Goal: Complete application form: Complete application form

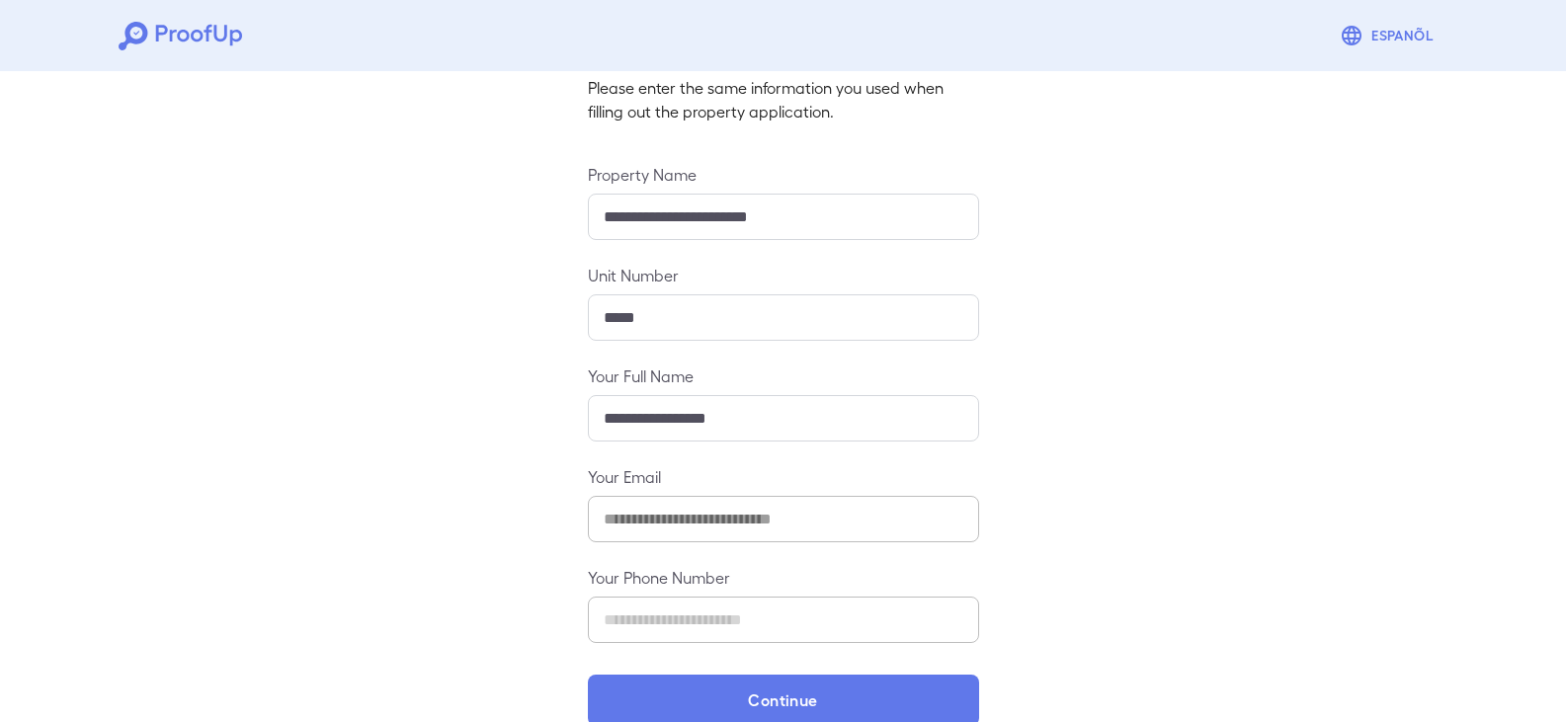
scroll to position [173, 0]
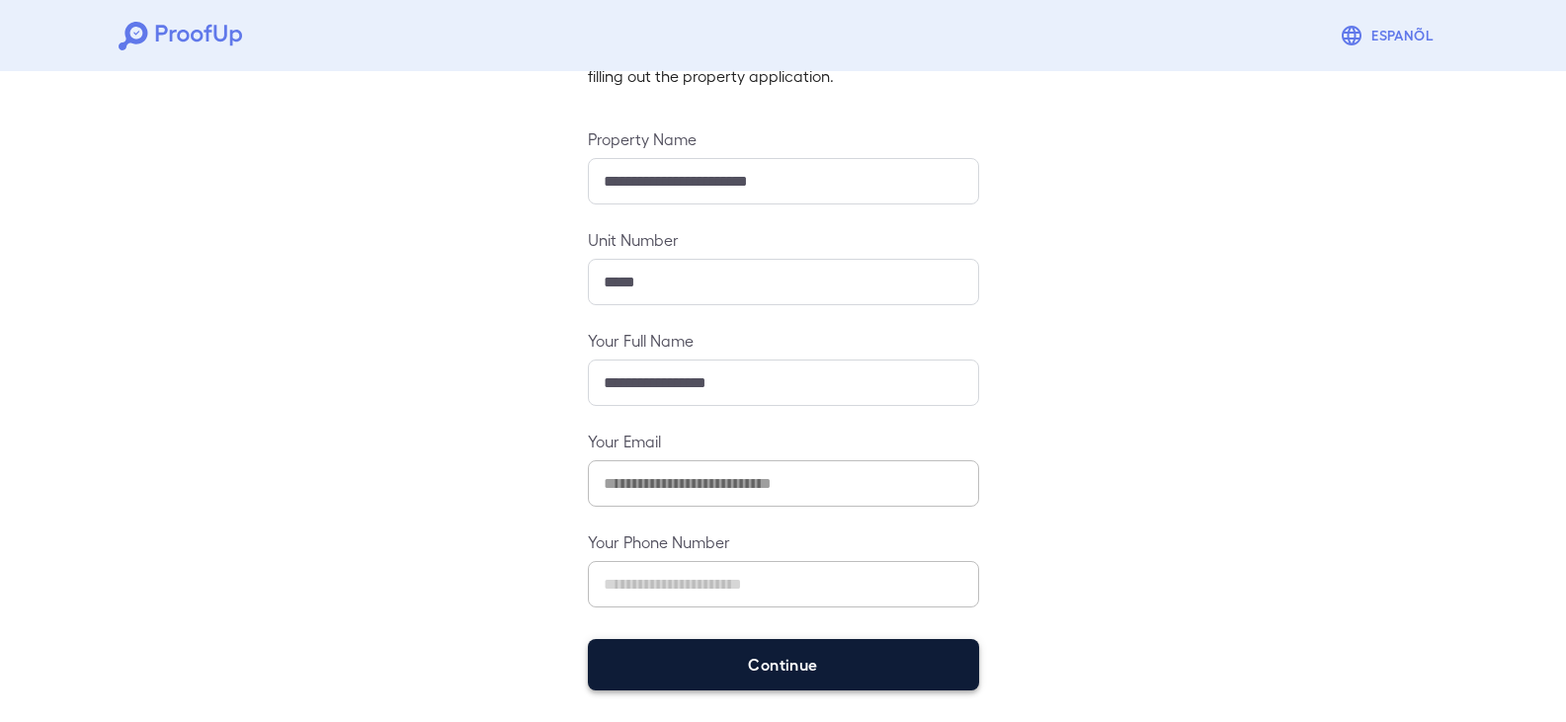
click at [742, 669] on button "Continue" at bounding box center [783, 664] width 391 height 51
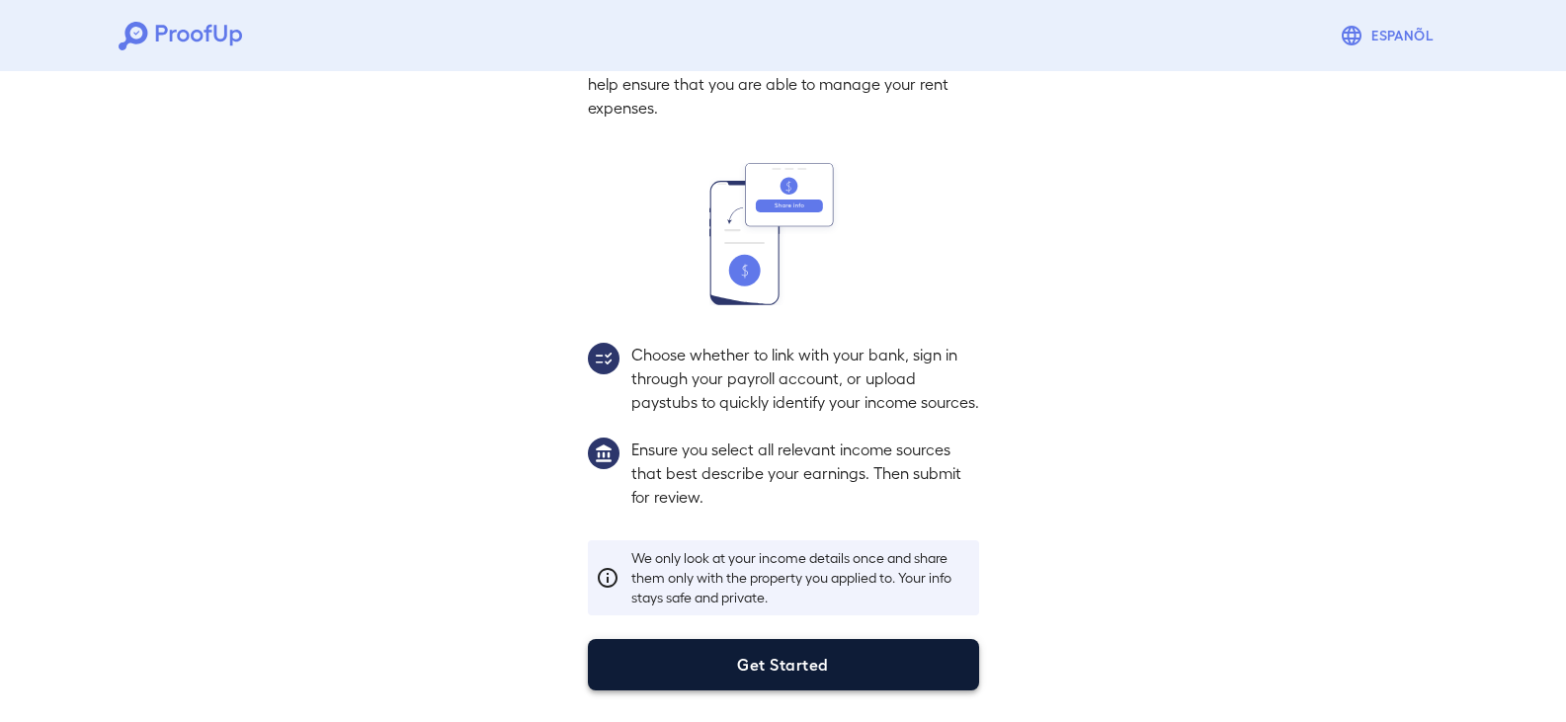
click at [828, 652] on button "Get Started" at bounding box center [783, 664] width 391 height 51
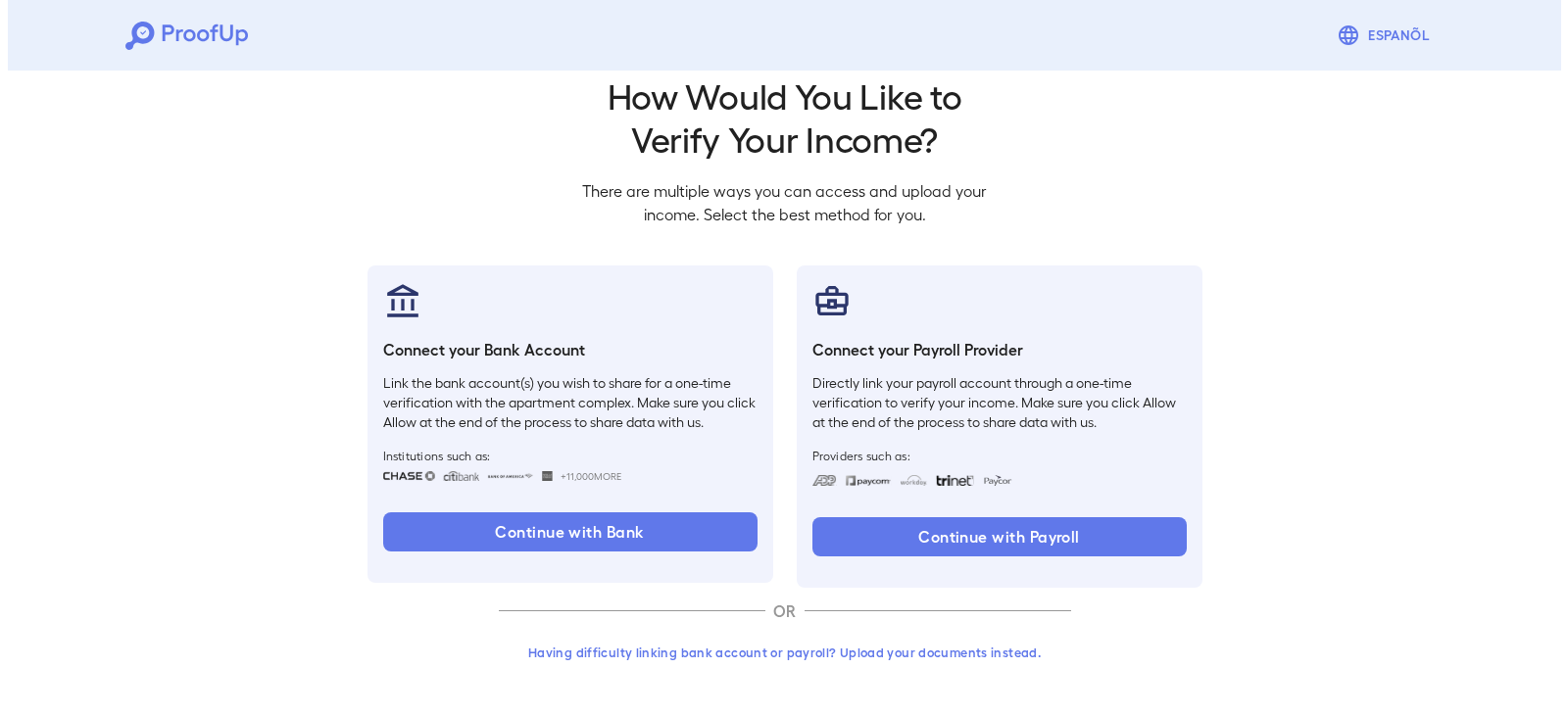
scroll to position [33, 0]
click at [809, 656] on button "Having difficulty linking bank account or payroll? Upload your documents instea…" at bounding box center [777, 653] width 572 height 36
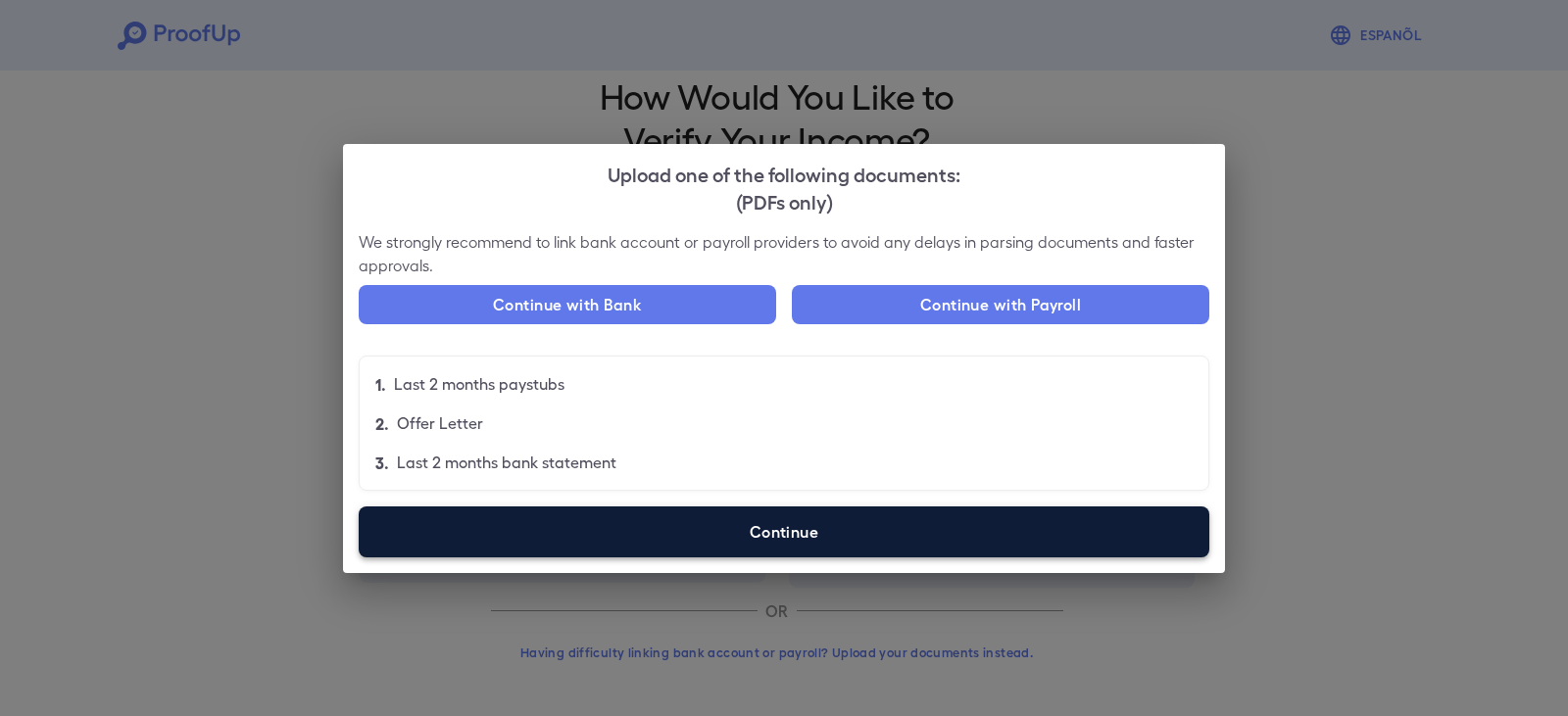
click at [698, 542] on label "Continue" at bounding box center [784, 532] width 851 height 51
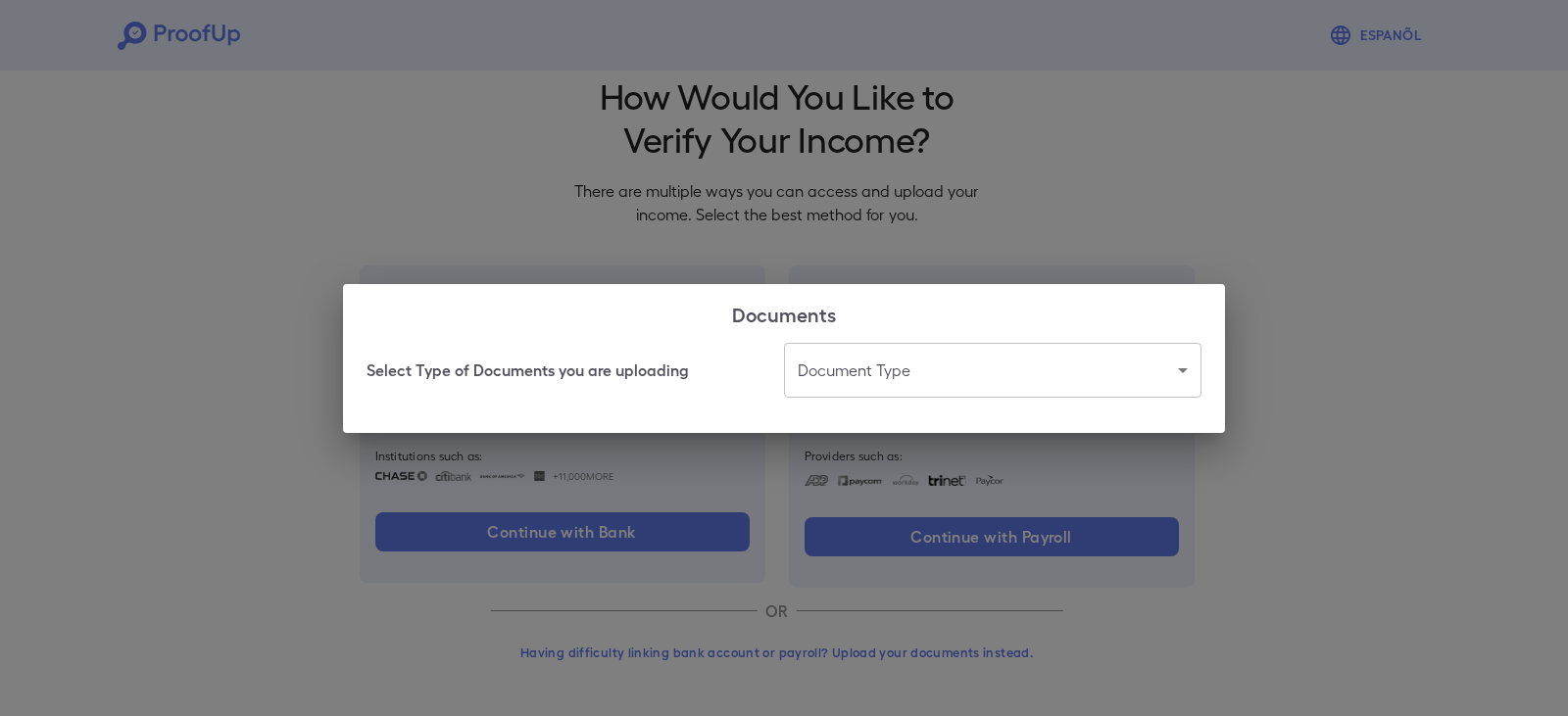
click at [842, 381] on body "Espanõl Go back How Would You Like to Verify Your Income? There are multiple wa…" at bounding box center [784, 341] width 1568 height 749
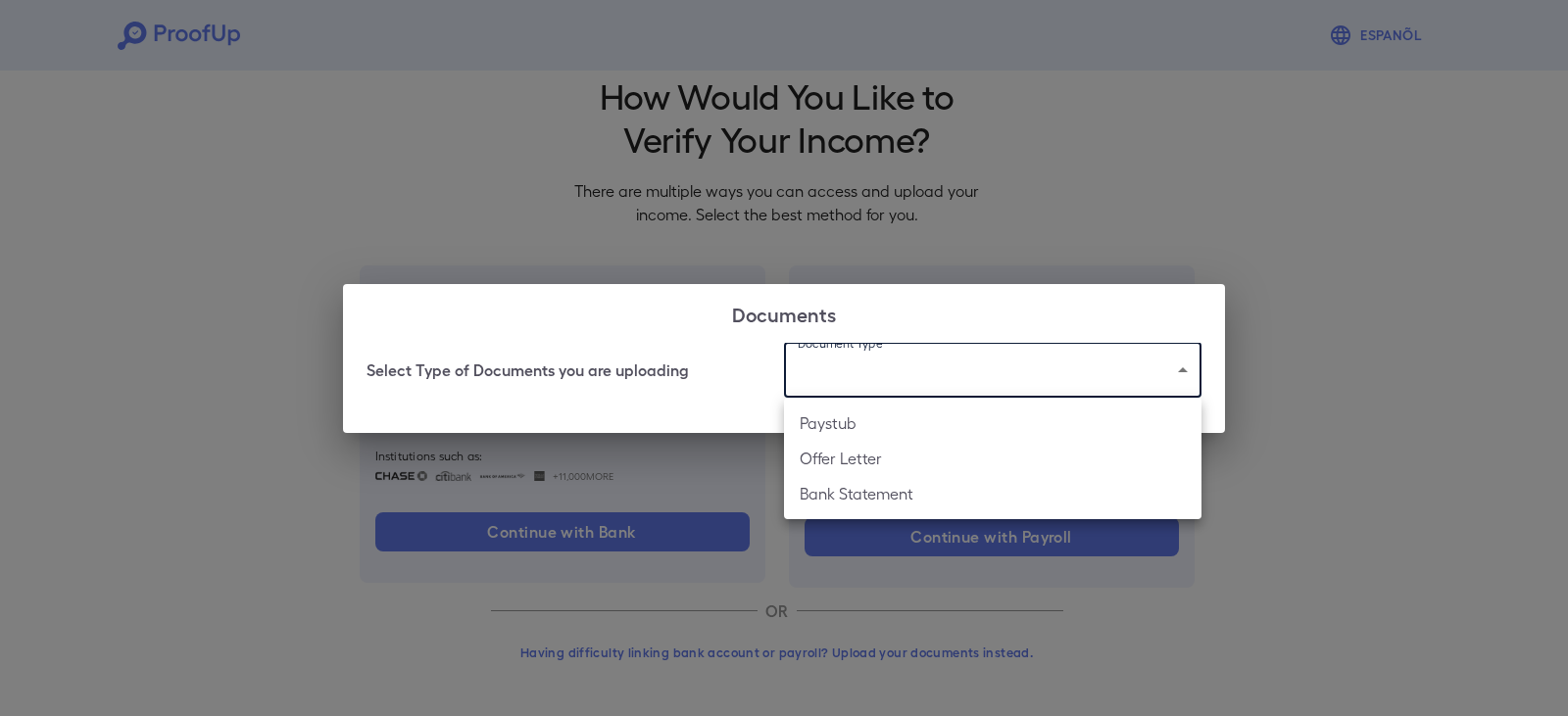
click at [852, 420] on li "Paystub" at bounding box center [993, 423] width 418 height 36
type input "*******"
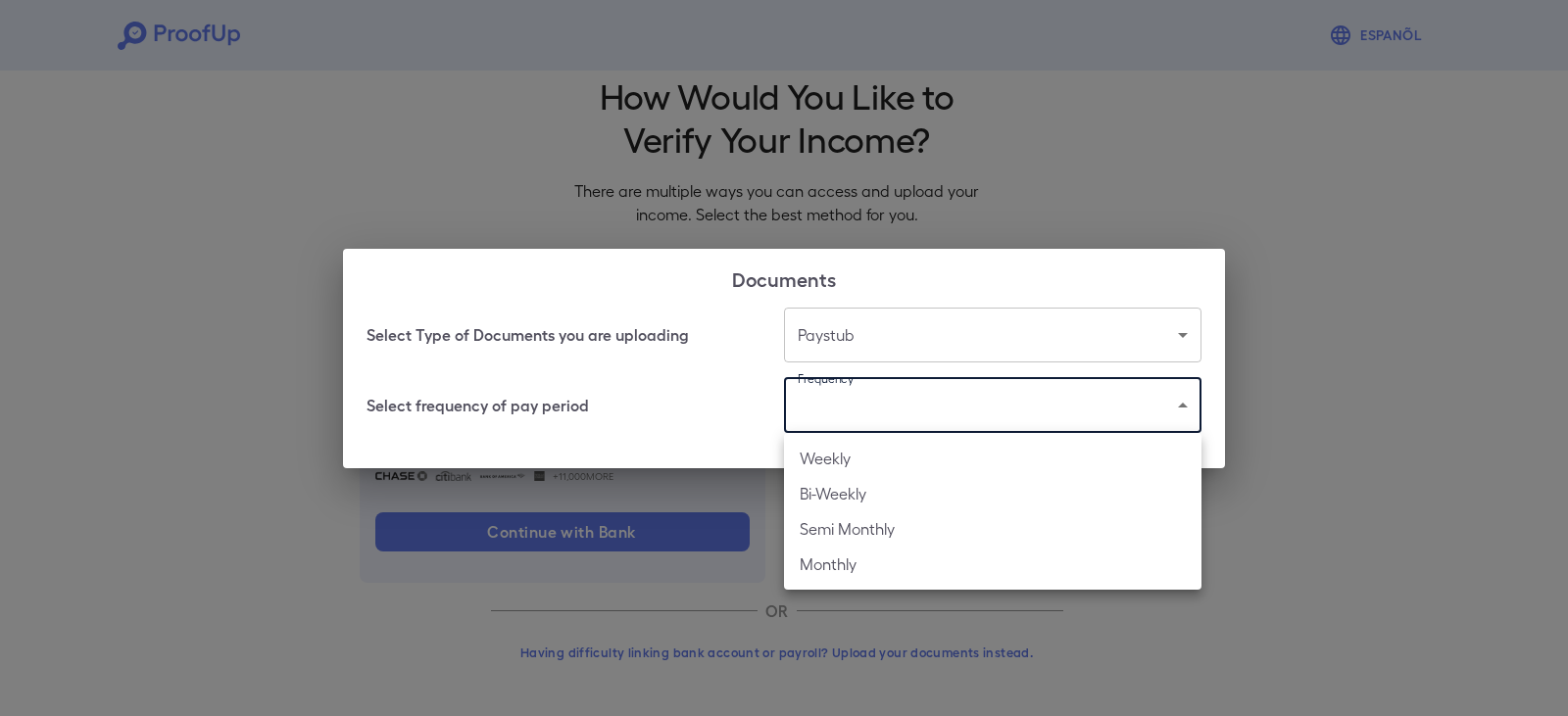
click at [878, 384] on body "Espanõl Go back How Would You Like to Verify Your Income? There are multiple wa…" at bounding box center [784, 341] width 1568 height 749
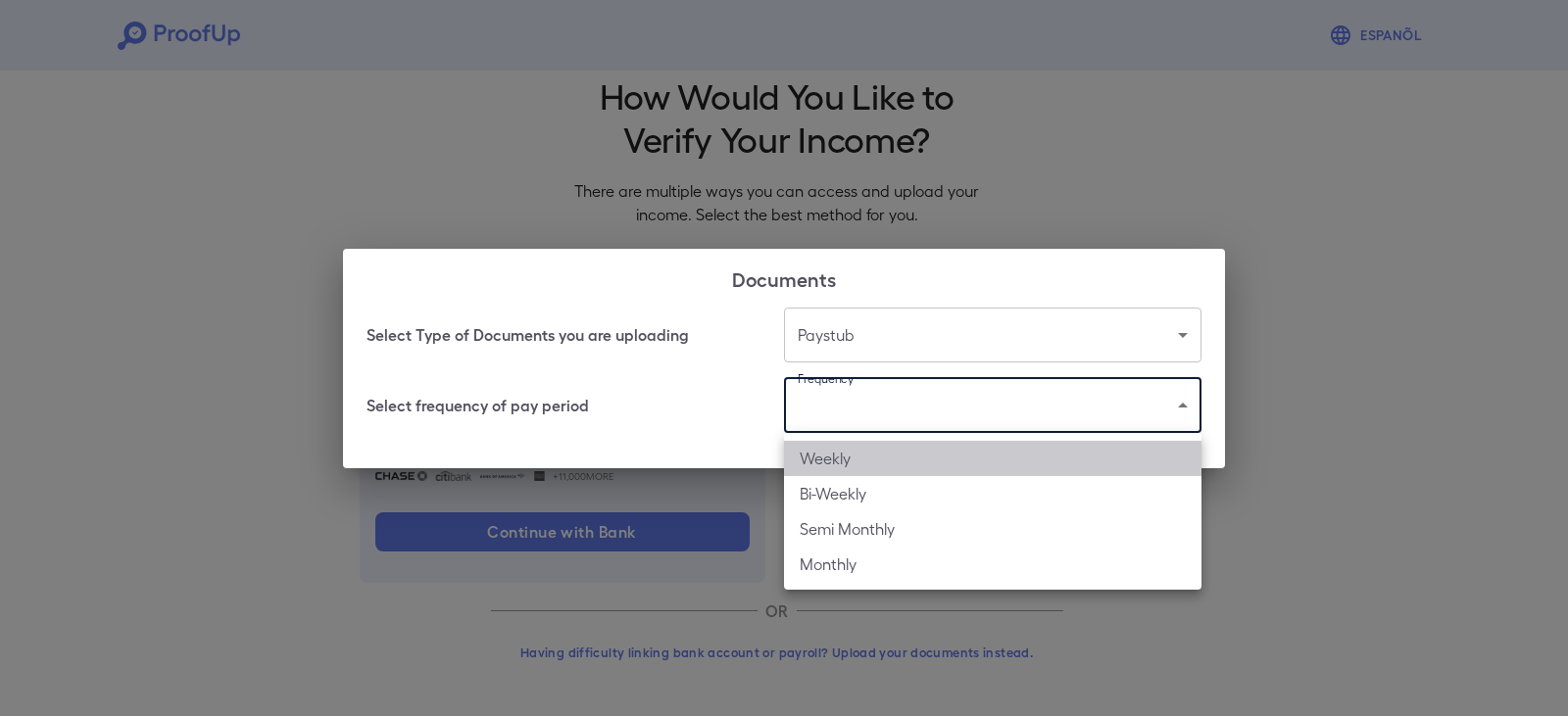
click at [875, 459] on li "Weekly" at bounding box center [993, 459] width 418 height 36
type input "******"
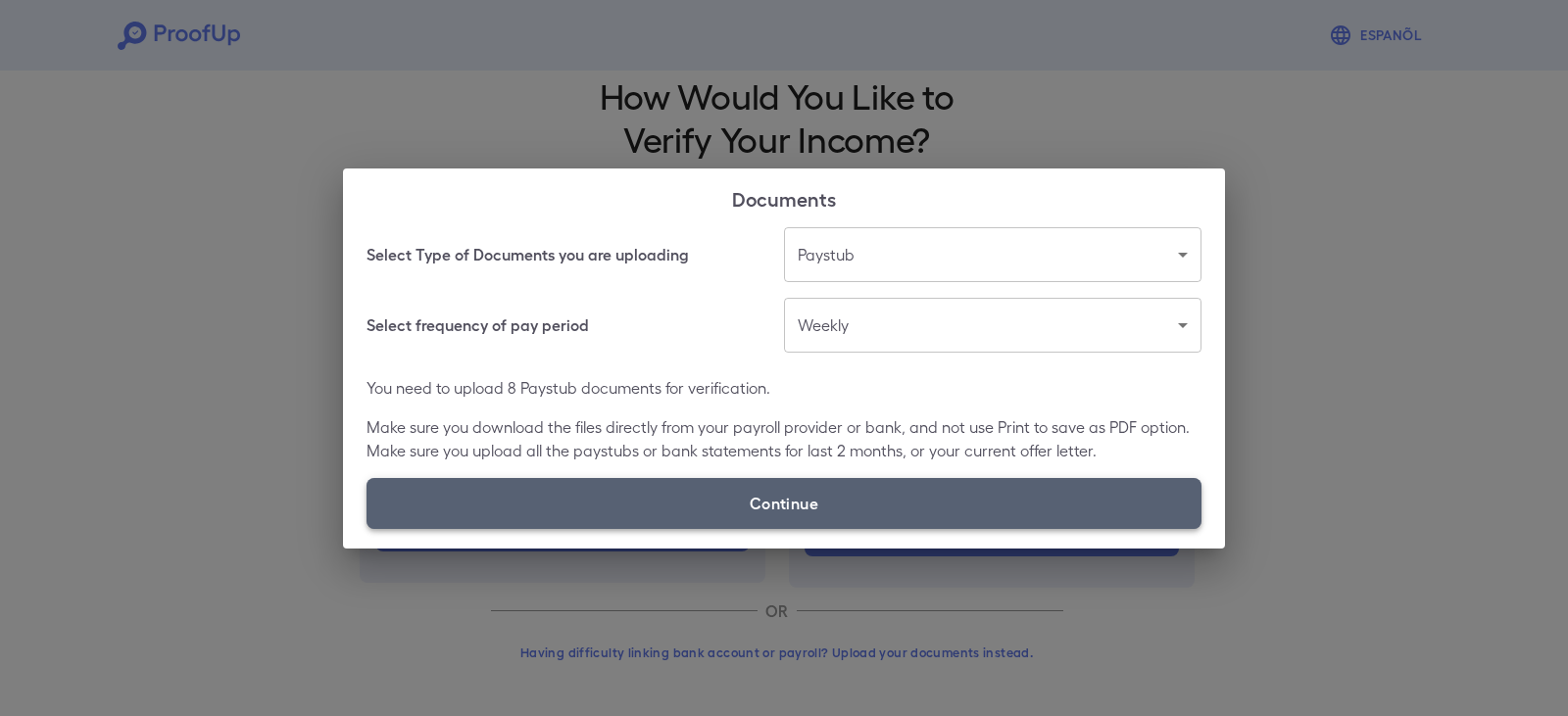
click at [851, 491] on label "Continue" at bounding box center [784, 503] width 835 height 51
click at [368, 529] on input "Continue" at bounding box center [367, 529] width 1 height 1
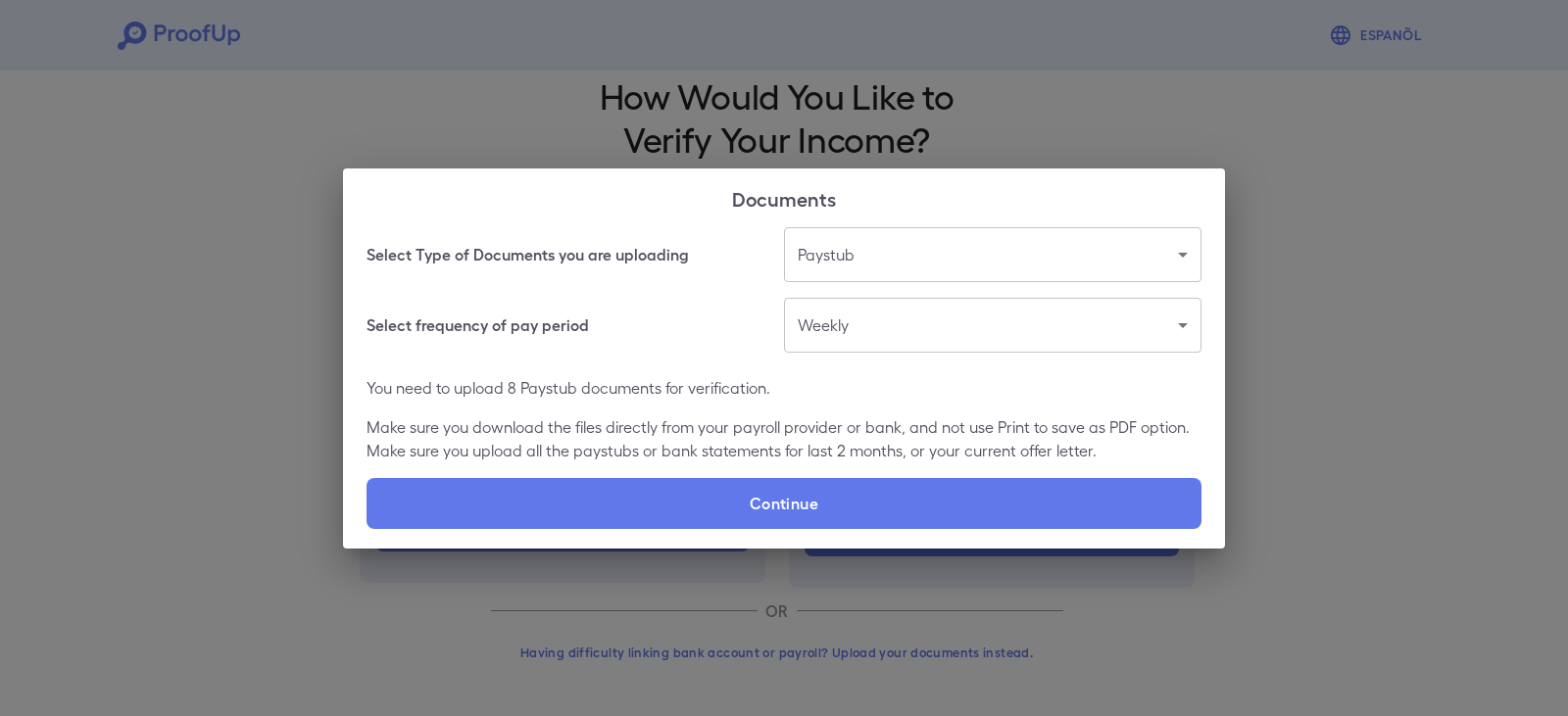
click at [1338, 68] on div "Documents Select Type of Documents you are uploading Paystub ******* ​ Select f…" at bounding box center [784, 358] width 1568 height 716
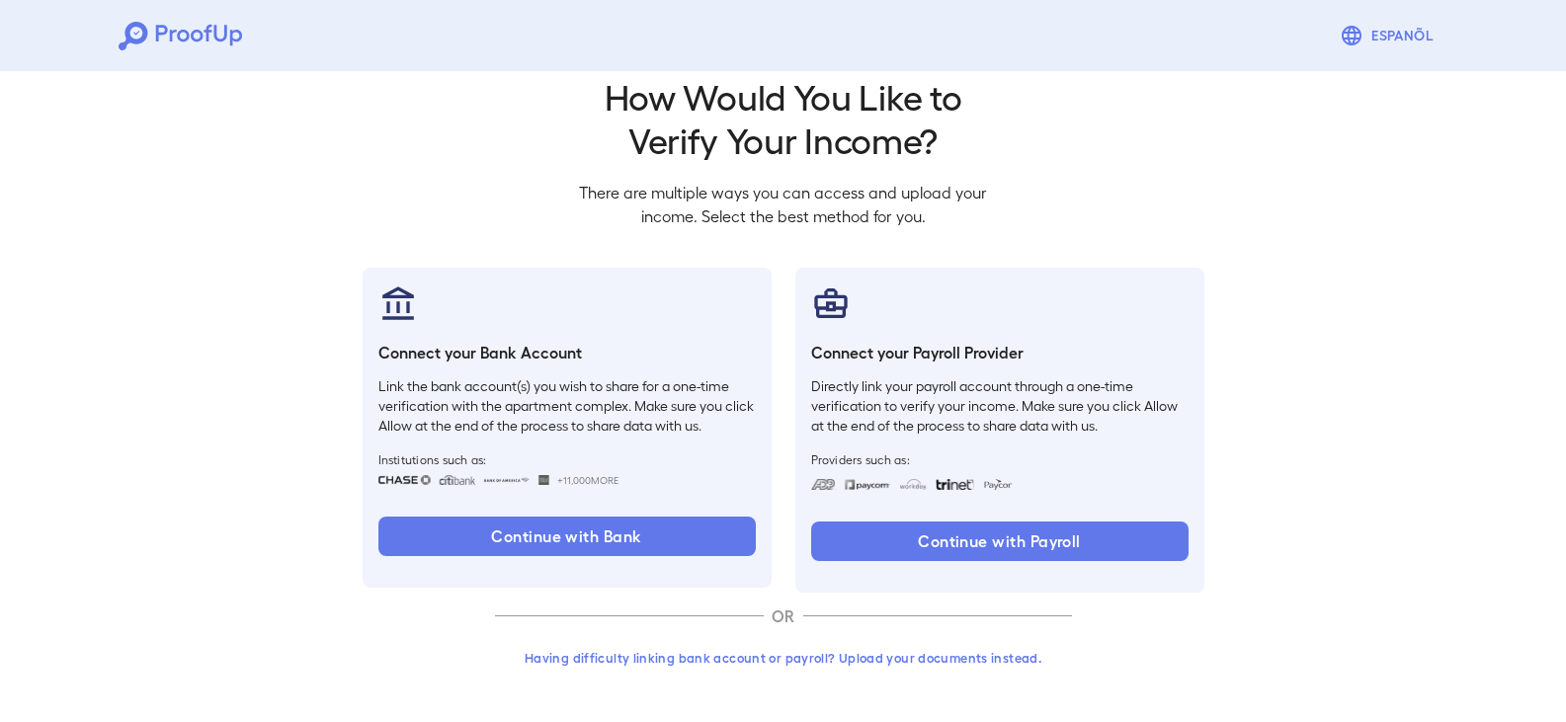
drag, startPoint x: 1395, startPoint y: 2, endPoint x: 1153, endPoint y: 3, distance: 242.1
click at [1153, 3] on div "Espanõl" at bounding box center [783, 35] width 1566 height 71
click at [747, 661] on button "Having difficulty linking bank account or payroll? Upload your documents instea…" at bounding box center [783, 658] width 577 height 36
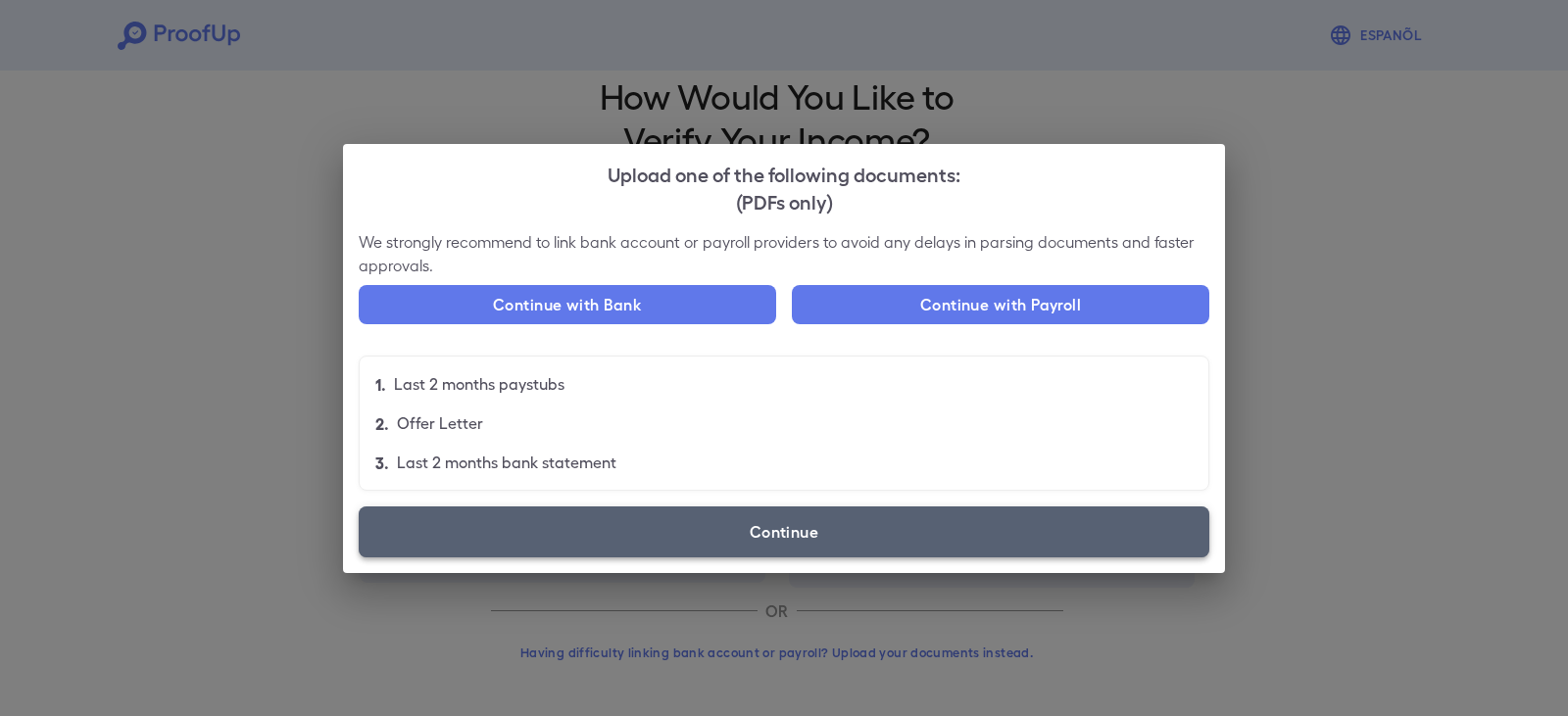
click at [833, 522] on label "Continue" at bounding box center [784, 532] width 851 height 51
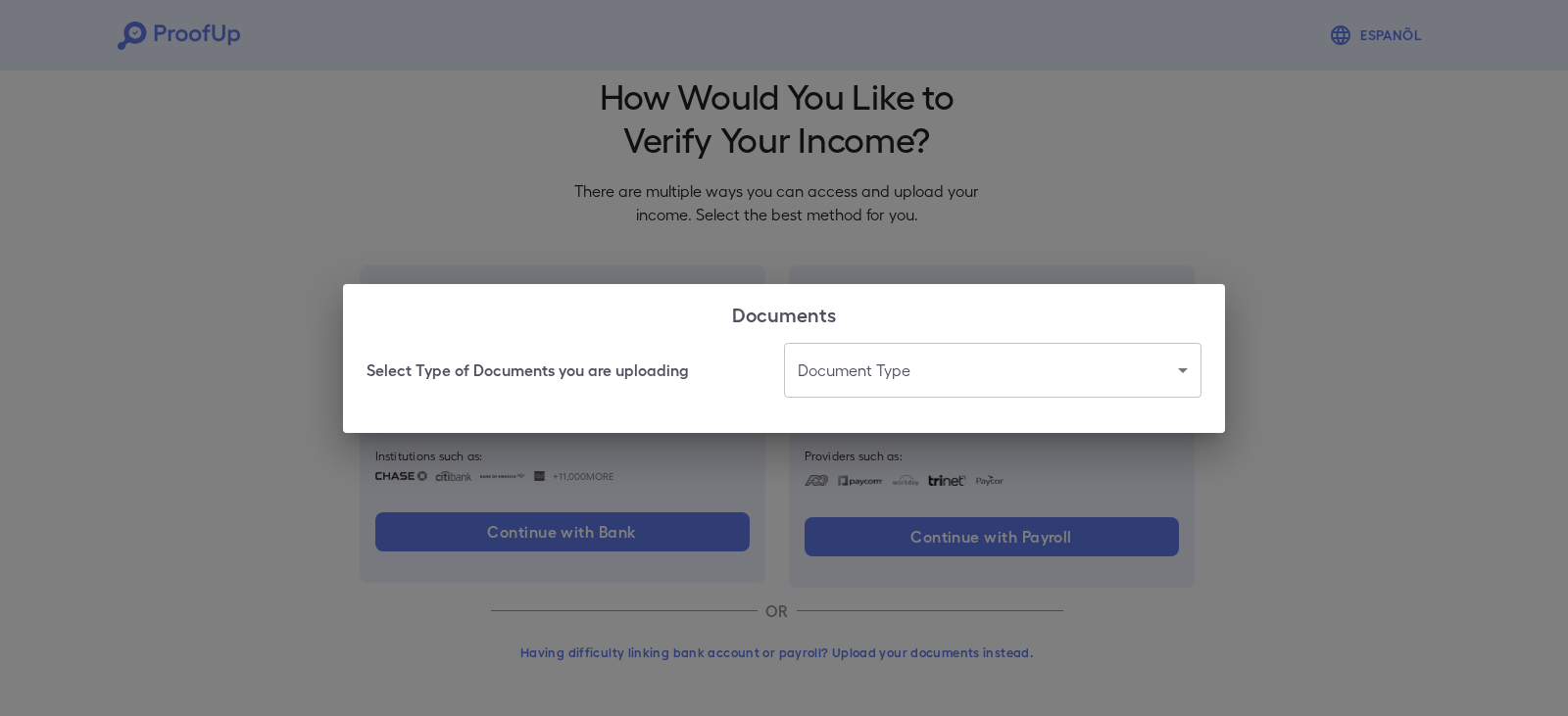
click at [871, 368] on body "Espanõl Go back How Would You Like to Verify Your Income? There are multiple wa…" at bounding box center [784, 341] width 1568 height 749
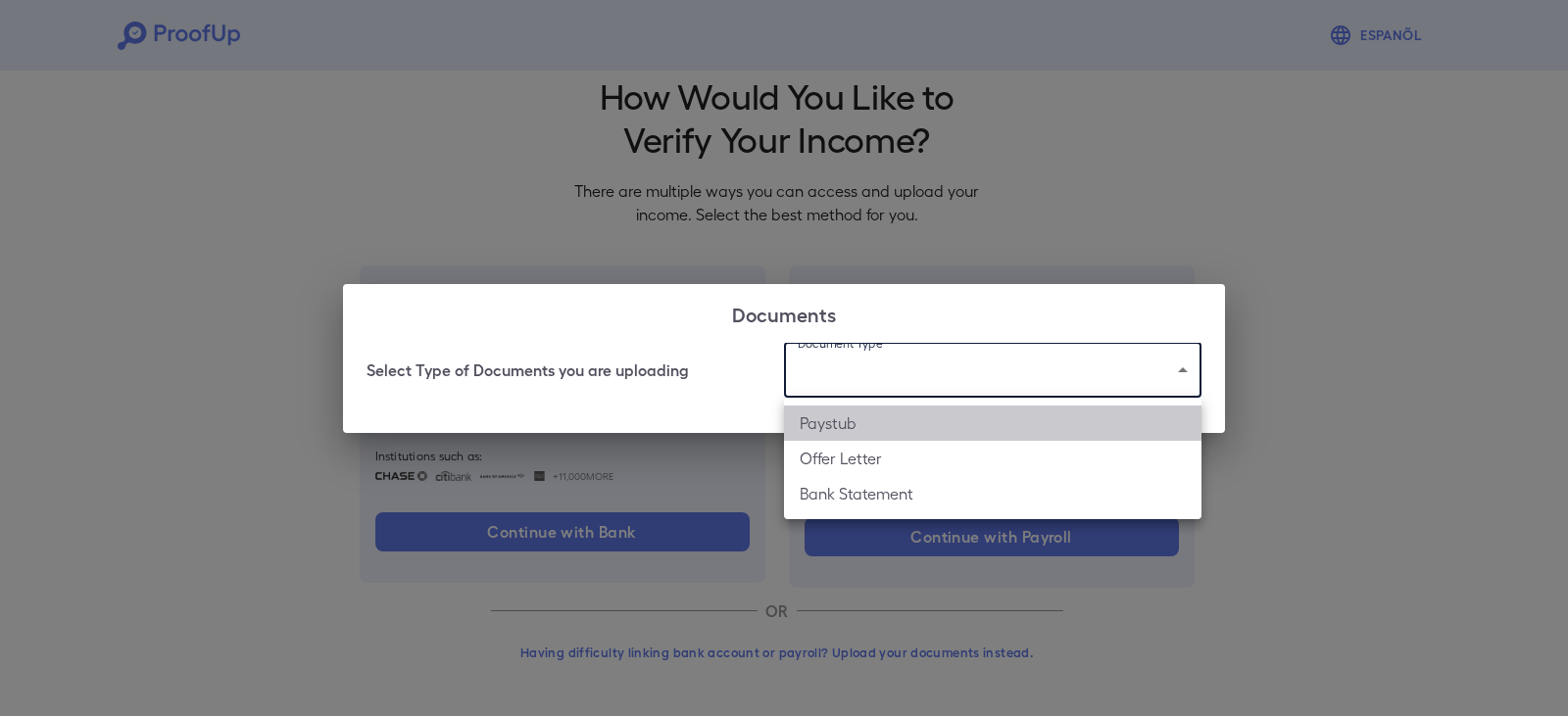
click at [858, 428] on li "Paystub" at bounding box center [993, 423] width 418 height 36
type input "*******"
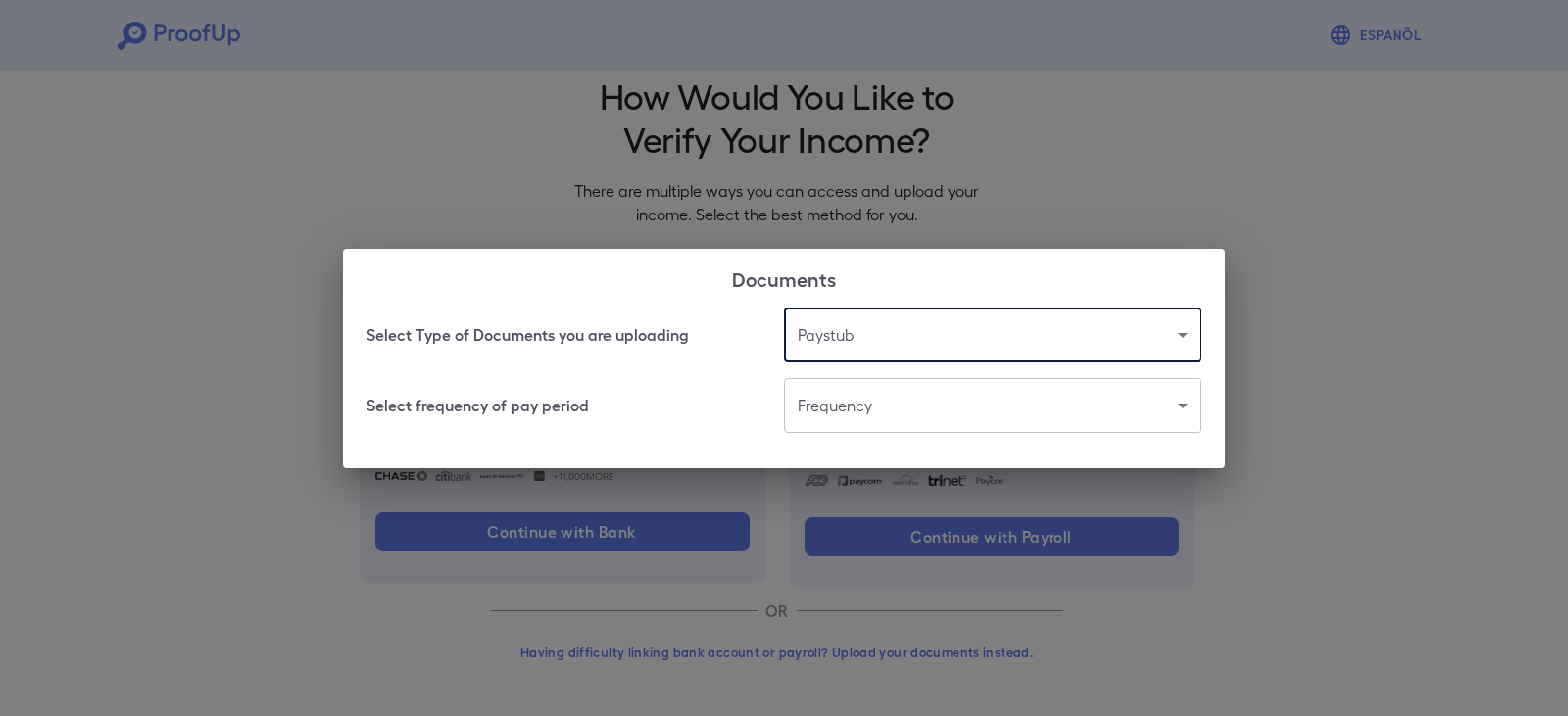
click at [887, 419] on body "Espanõl Go back How Would You Like to Verify Your Income? There are multiple wa…" at bounding box center [784, 341] width 1568 height 749
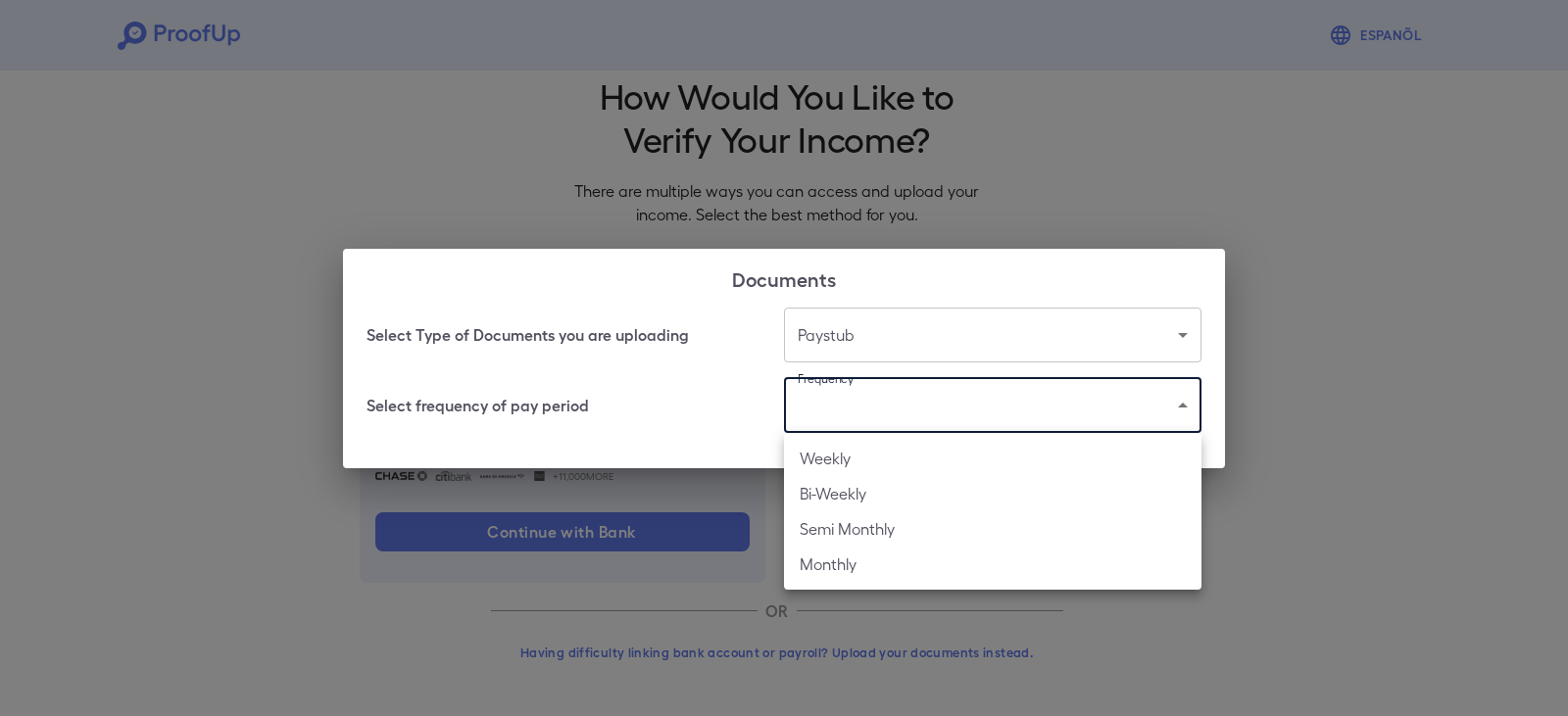
click at [862, 467] on li "Weekly" at bounding box center [993, 459] width 418 height 36
type input "******"
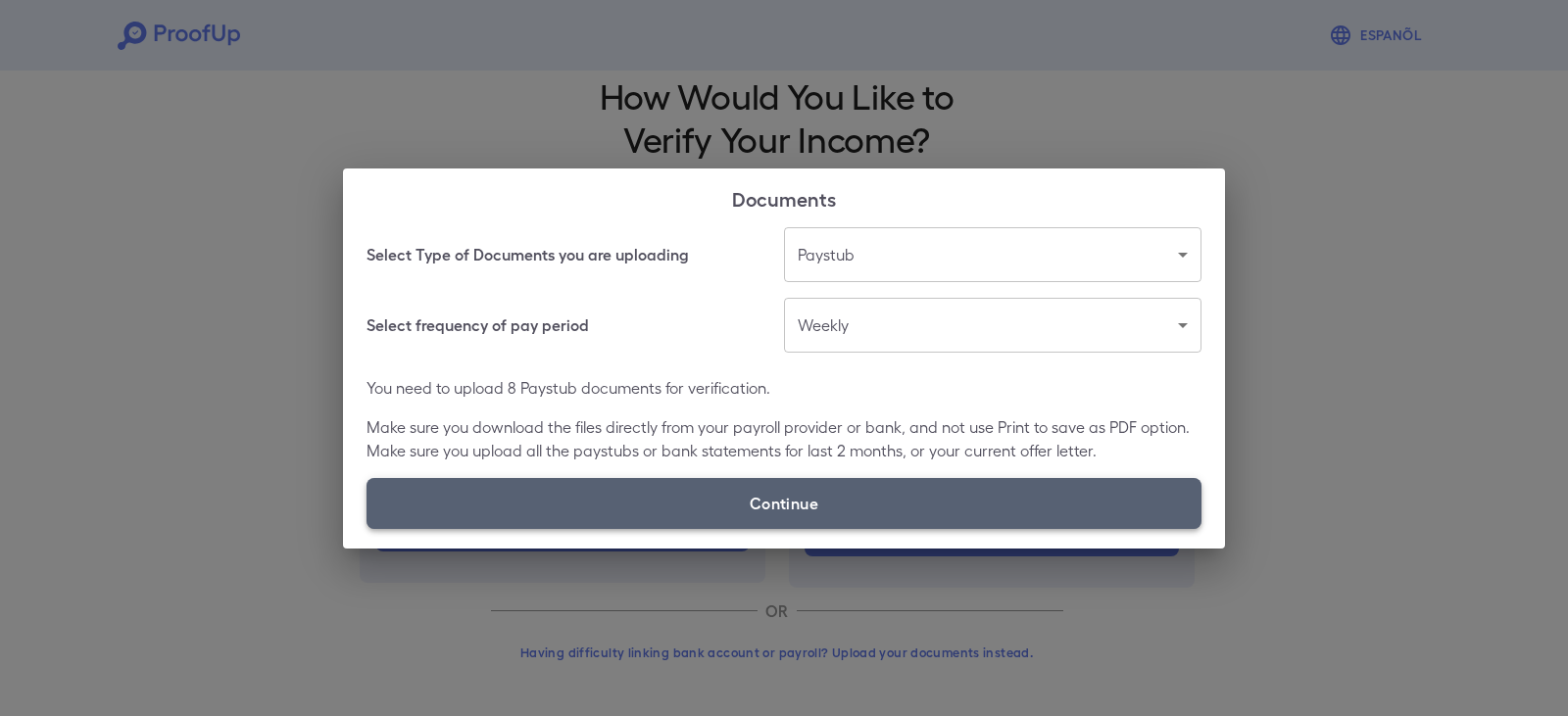
click at [858, 519] on label "Continue" at bounding box center [784, 503] width 835 height 51
click at [368, 529] on input "Continue" at bounding box center [367, 529] width 1 height 1
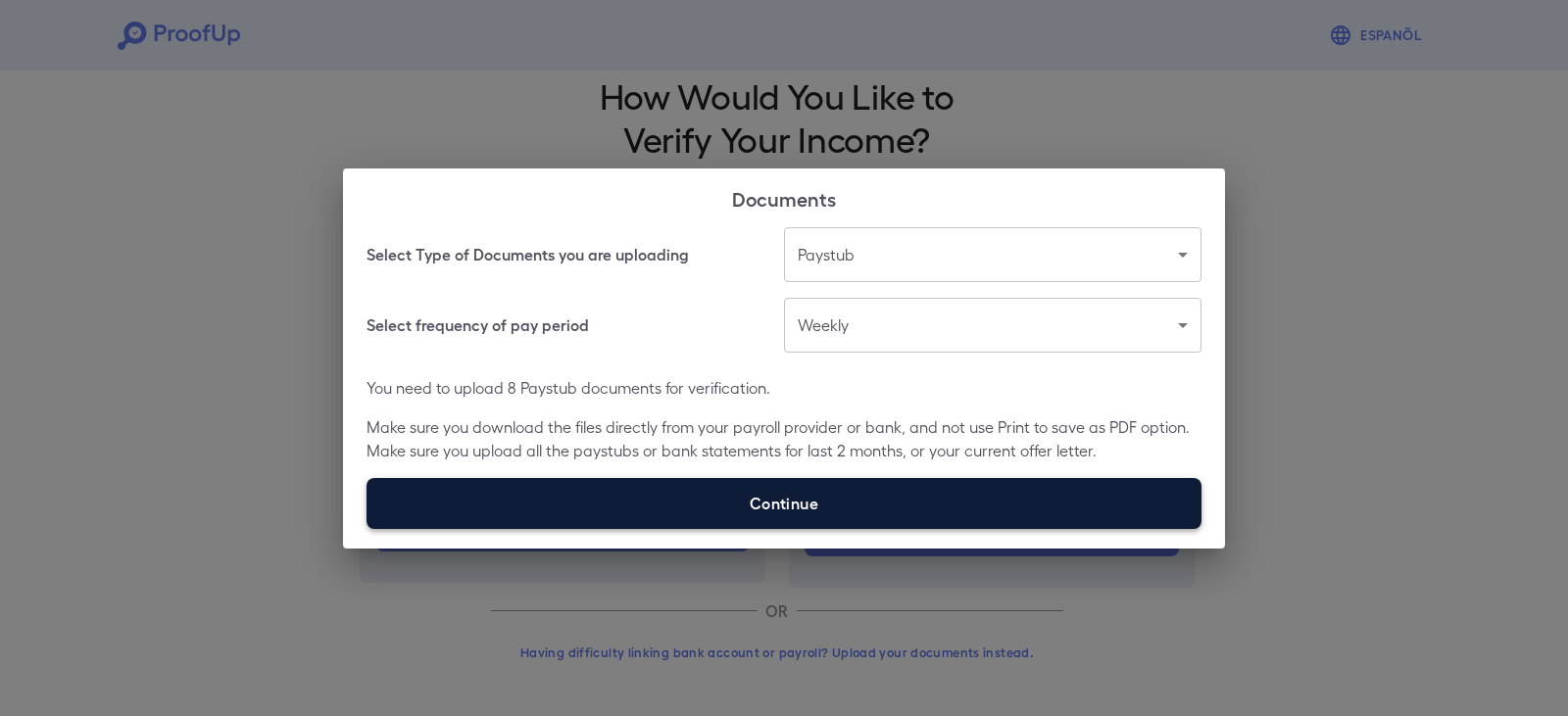
type input "**********"
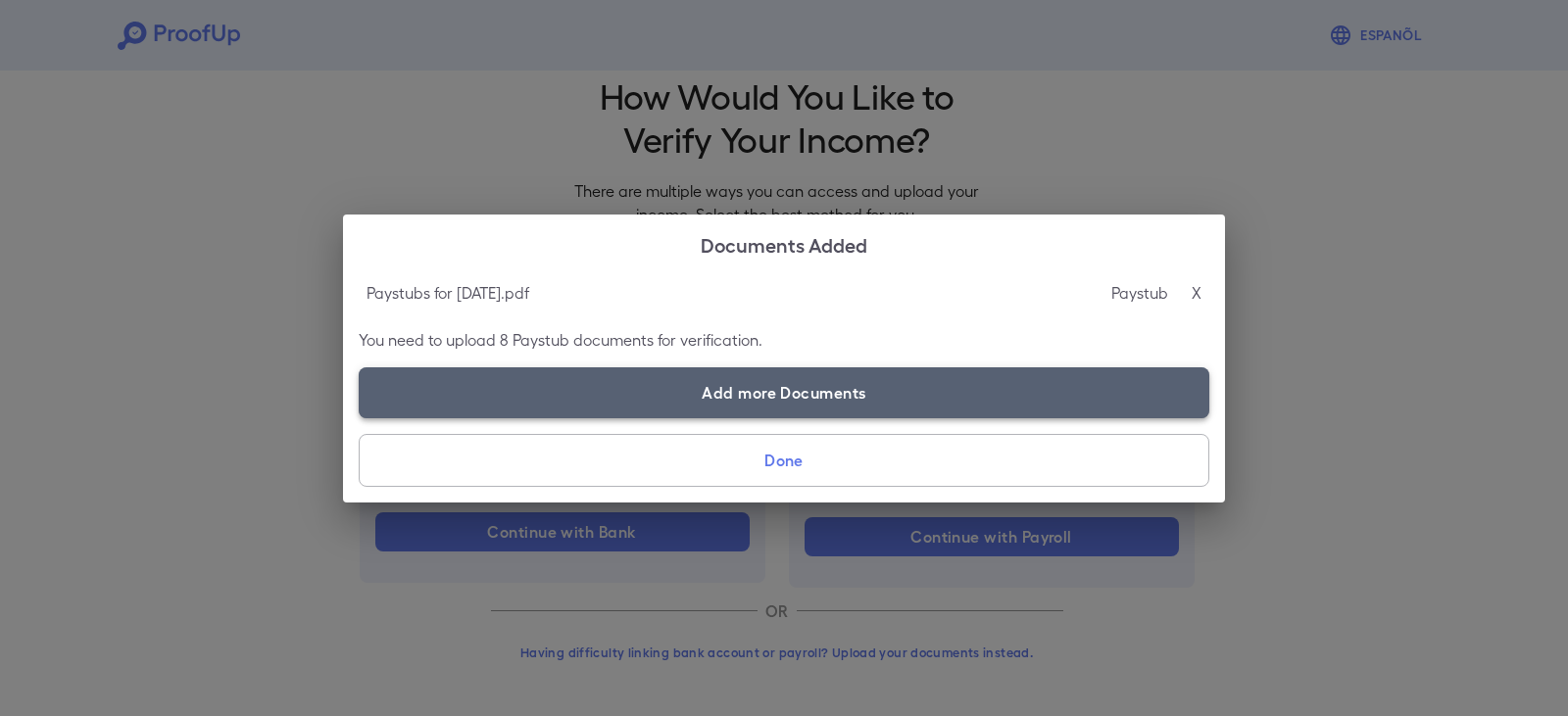
click at [835, 385] on label "Add more Documents" at bounding box center [784, 393] width 851 height 51
click at [360, 418] on input "Add more Documents" at bounding box center [359, 418] width 1 height 1
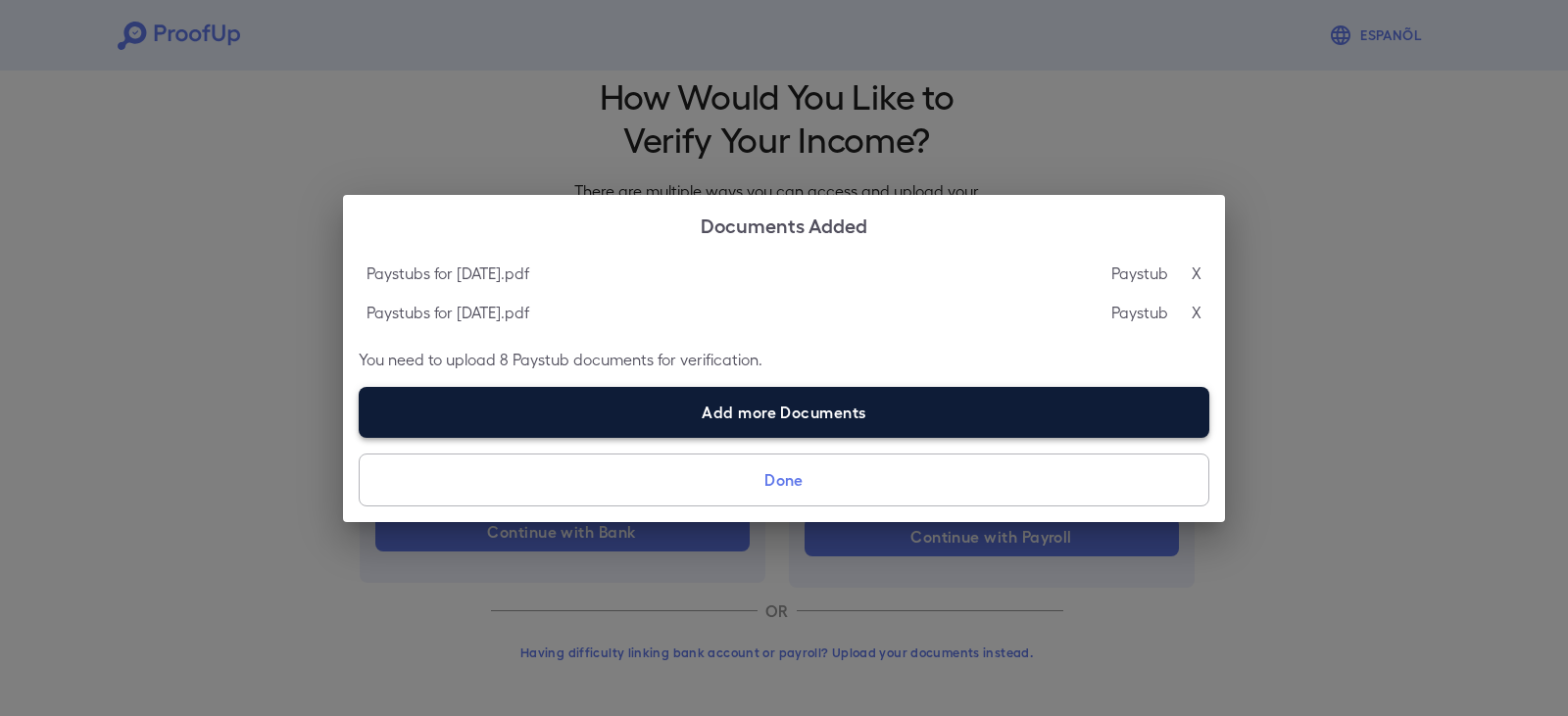
click at [833, 407] on label "Add more Documents" at bounding box center [784, 412] width 851 height 51
click at [360, 437] on input "Add more Documents" at bounding box center [359, 437] width 1 height 1
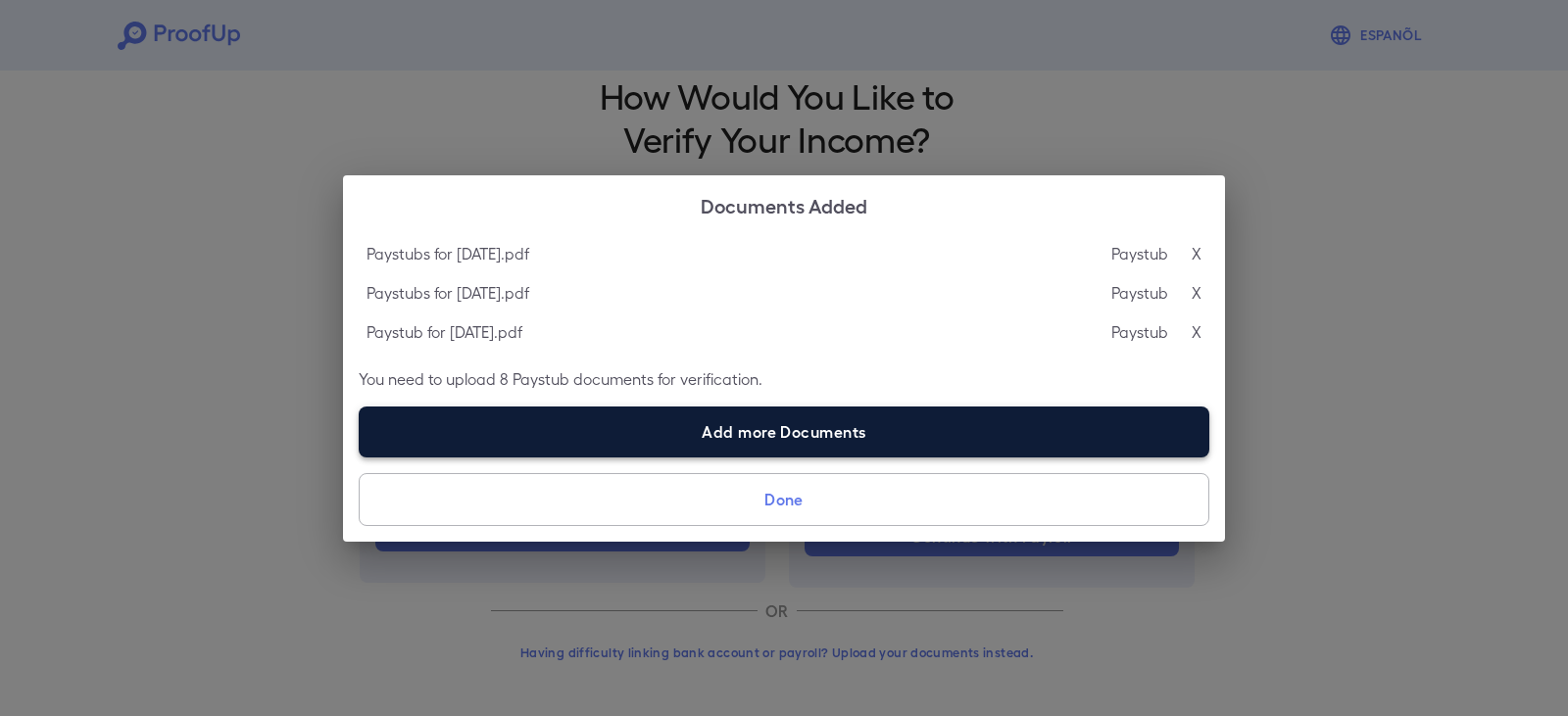
click at [562, 418] on label "Add more Documents" at bounding box center [784, 431] width 851 height 51
click at [360, 457] on input "Add more Documents" at bounding box center [359, 457] width 1 height 1
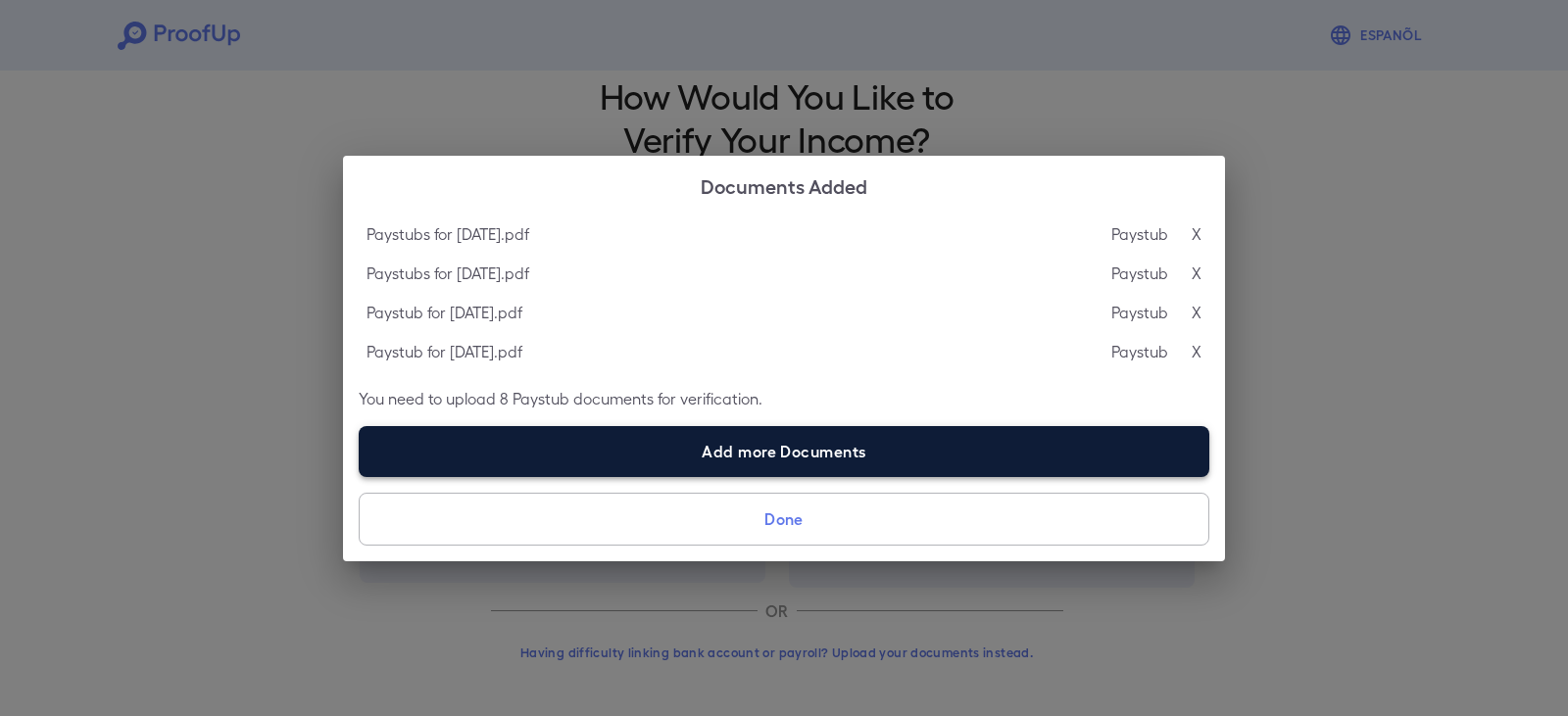
click at [726, 460] on label "Add more Documents" at bounding box center [784, 451] width 851 height 51
click at [360, 476] on input "Add more Documents" at bounding box center [359, 476] width 1 height 1
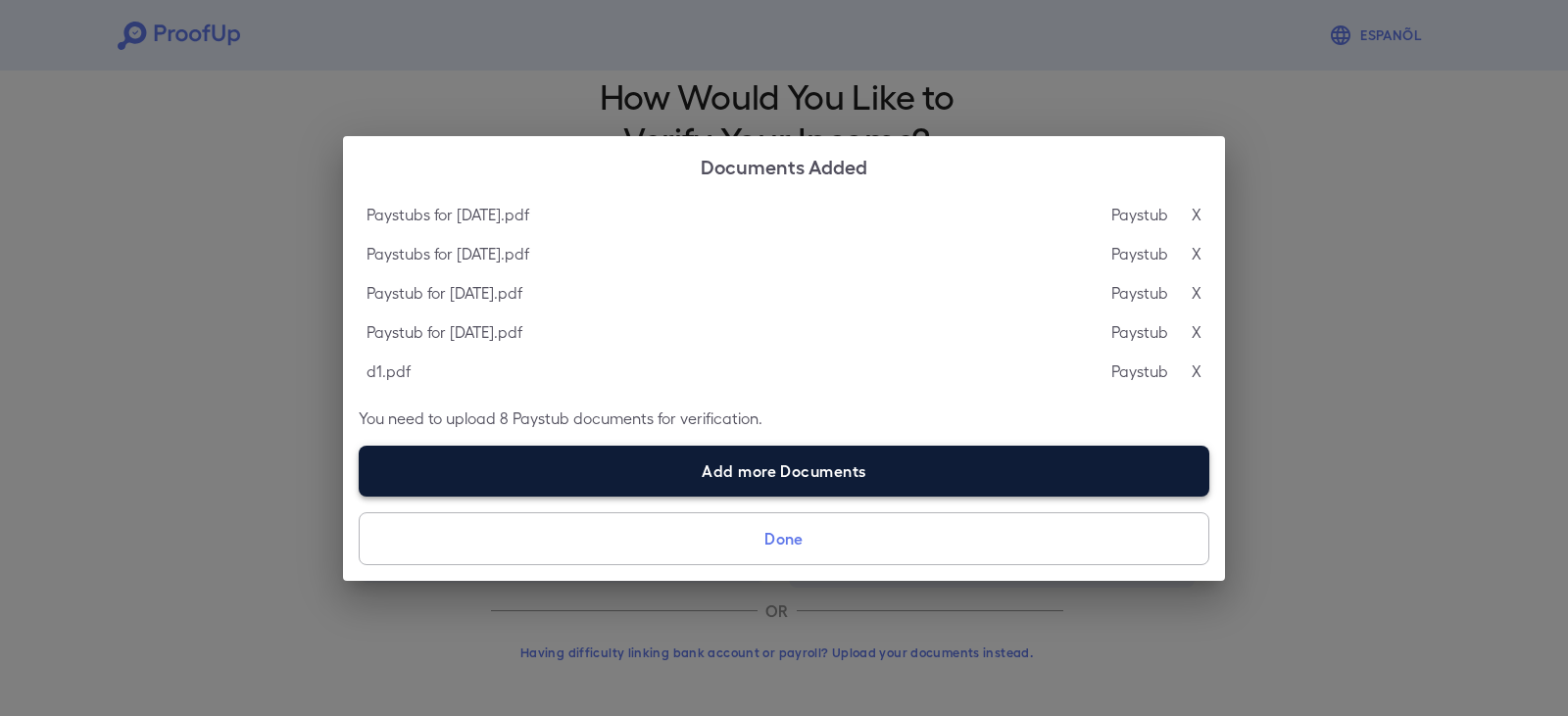
click at [718, 463] on label "Add more Documents" at bounding box center [784, 471] width 851 height 51
click at [360, 496] on input "Add more Documents" at bounding box center [359, 496] width 1 height 1
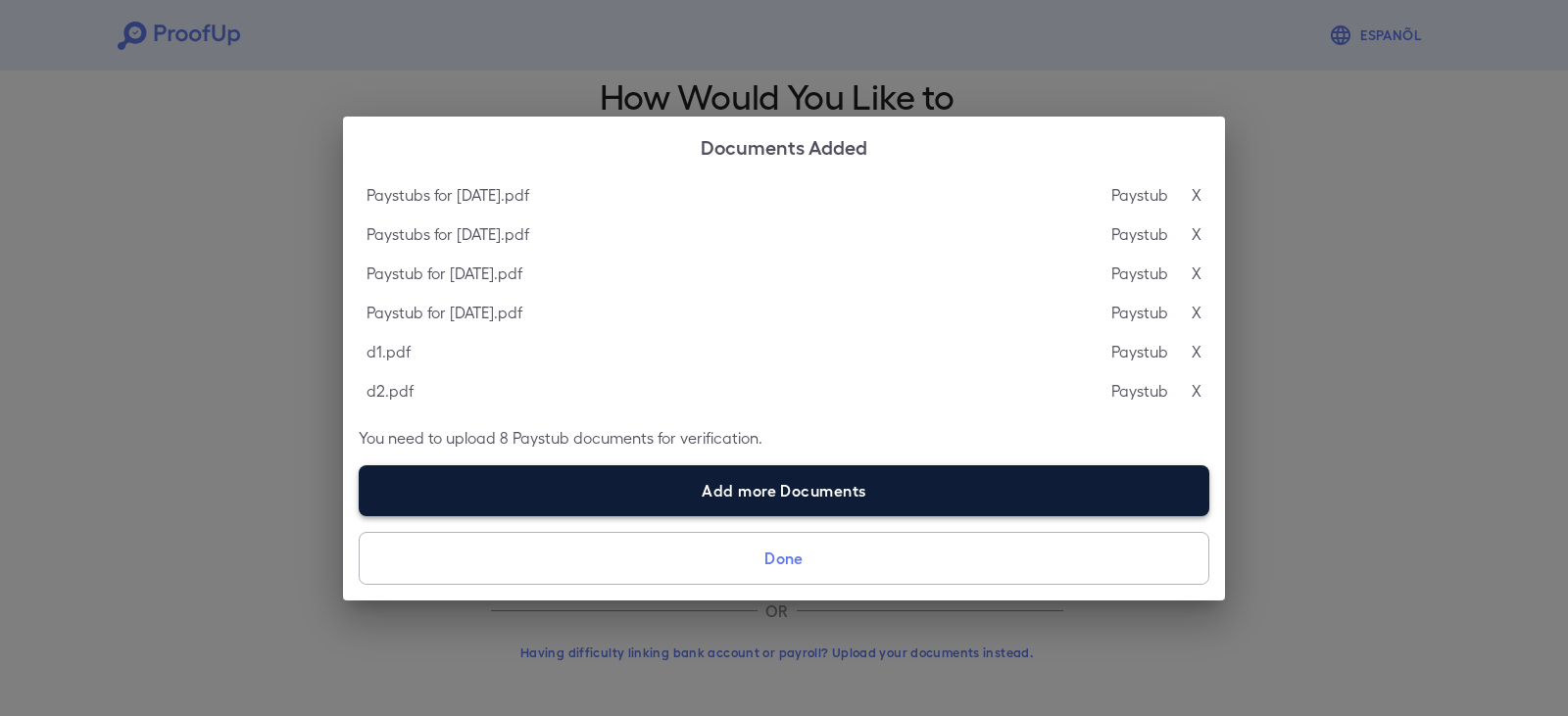
click at [463, 471] on label "Add more Documents" at bounding box center [784, 490] width 851 height 51
click at [360, 516] on input "Add more Documents" at bounding box center [359, 516] width 1 height 1
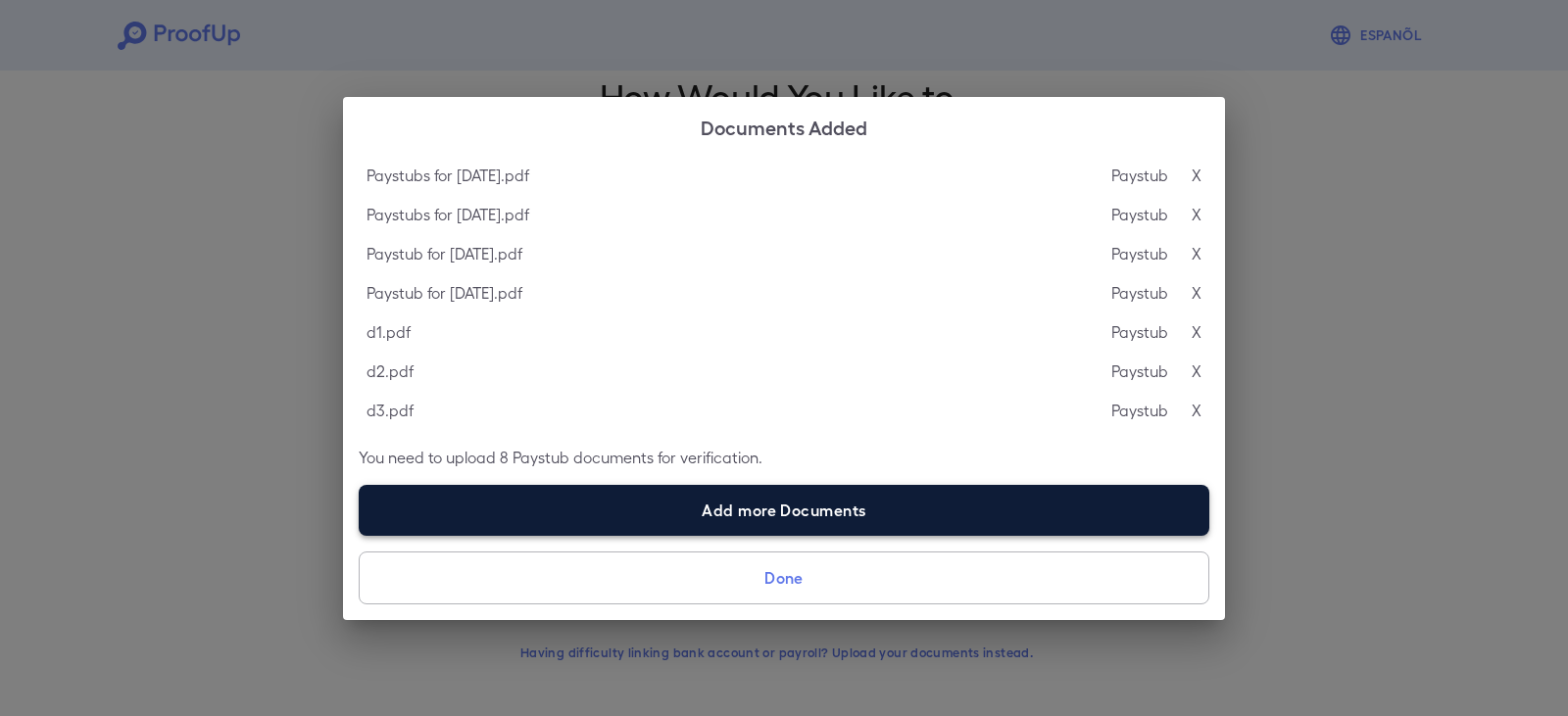
click at [547, 494] on label "Add more Documents" at bounding box center [784, 510] width 851 height 51
click at [360, 536] on input "Add more Documents" at bounding box center [359, 536] width 1 height 1
type input "**********"
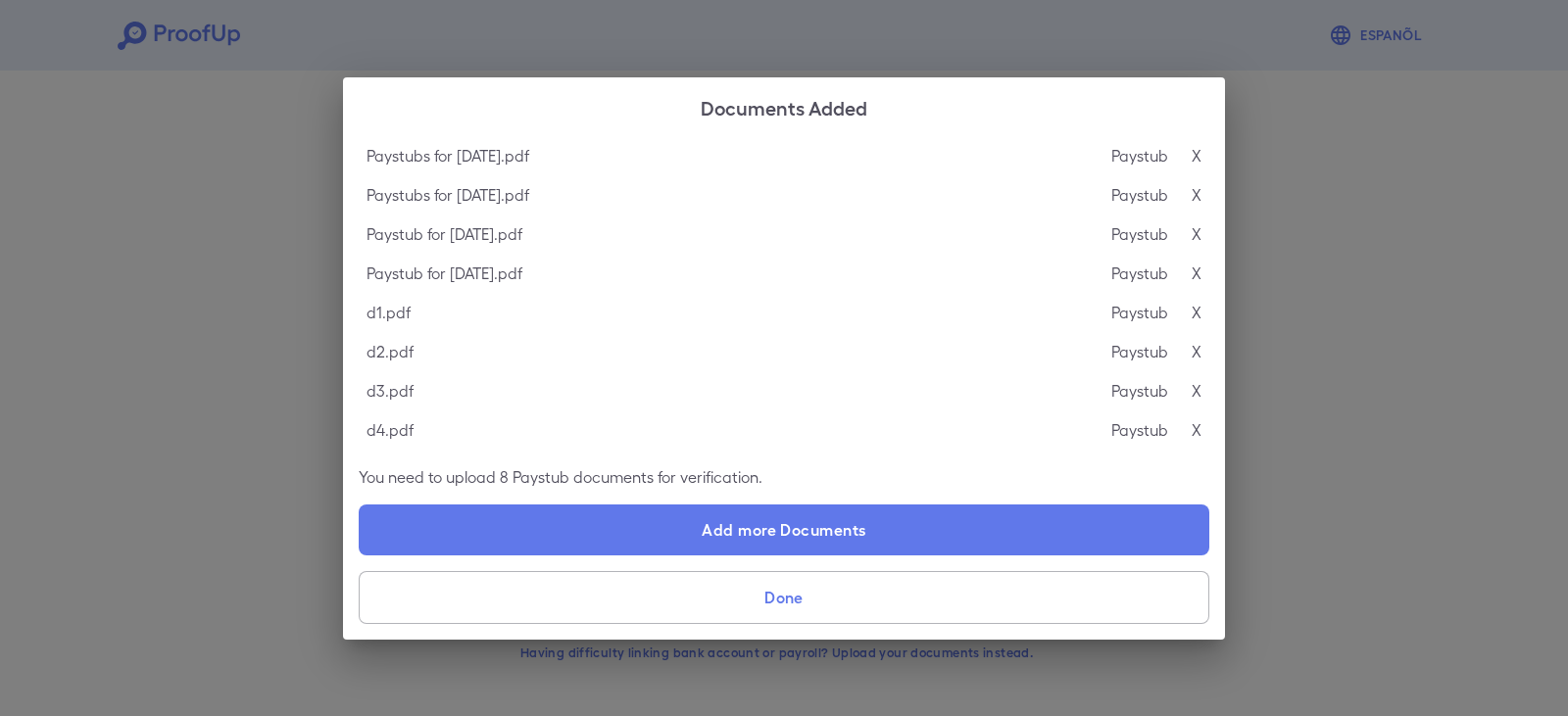
click at [838, 599] on button "Done" at bounding box center [784, 597] width 851 height 53
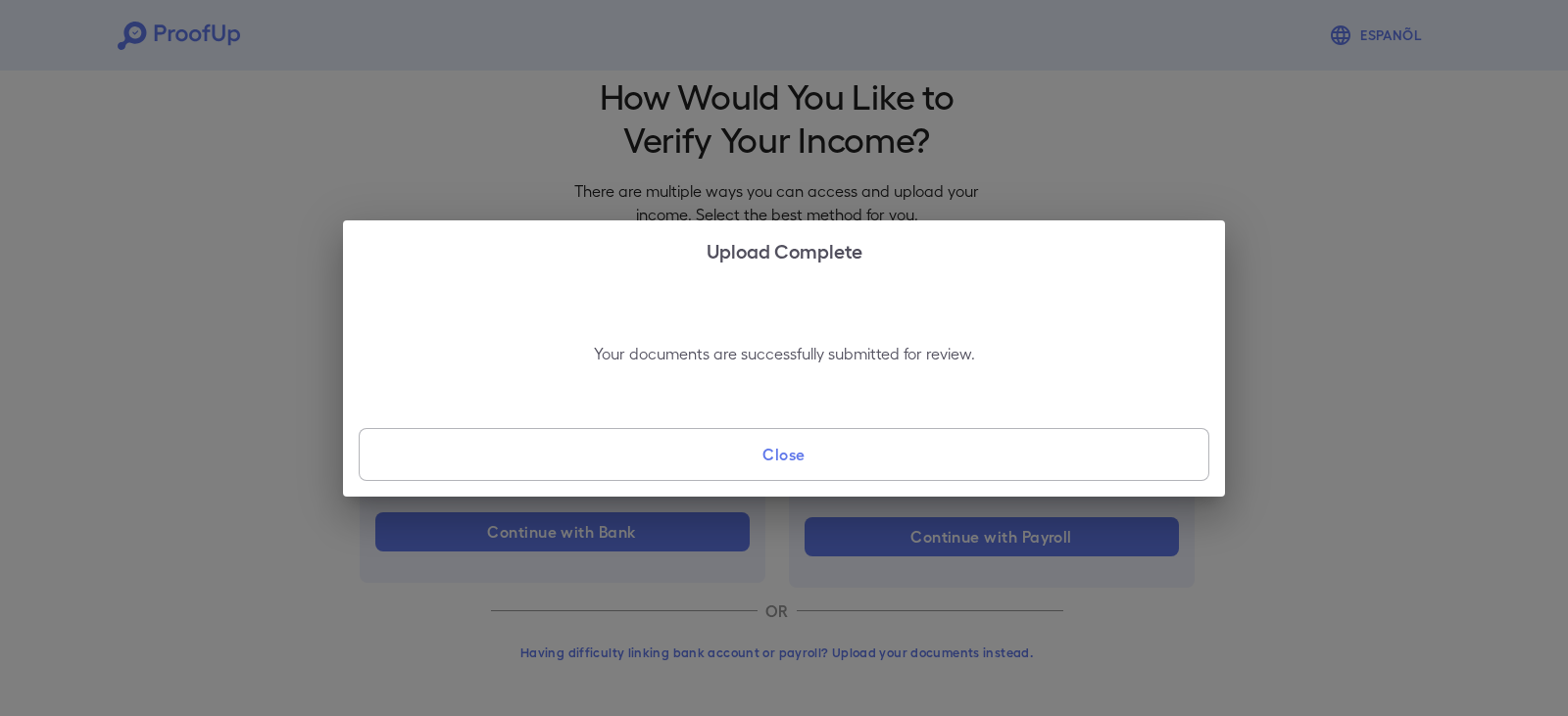
click at [701, 469] on button "Close" at bounding box center [784, 454] width 851 height 53
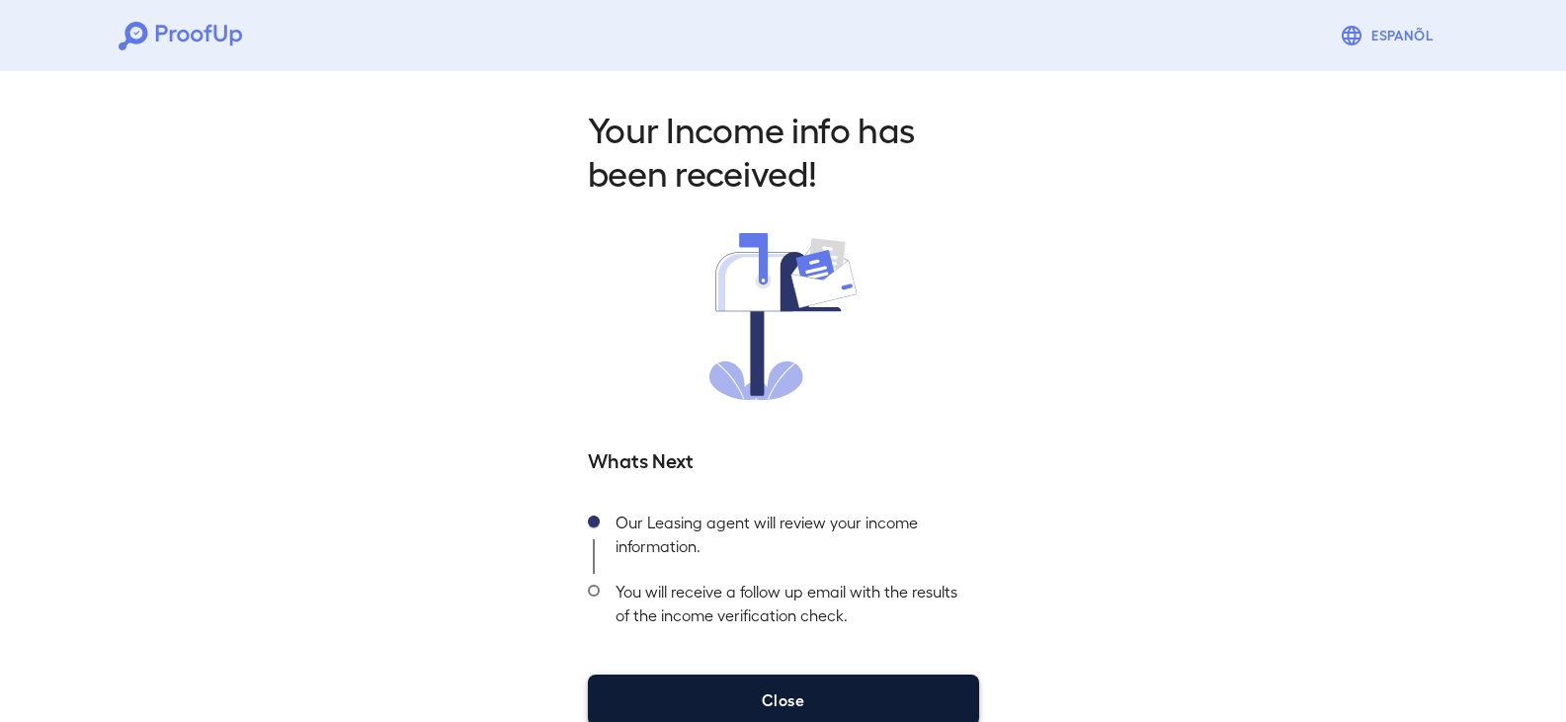
click at [753, 713] on button "Close" at bounding box center [783, 700] width 391 height 51
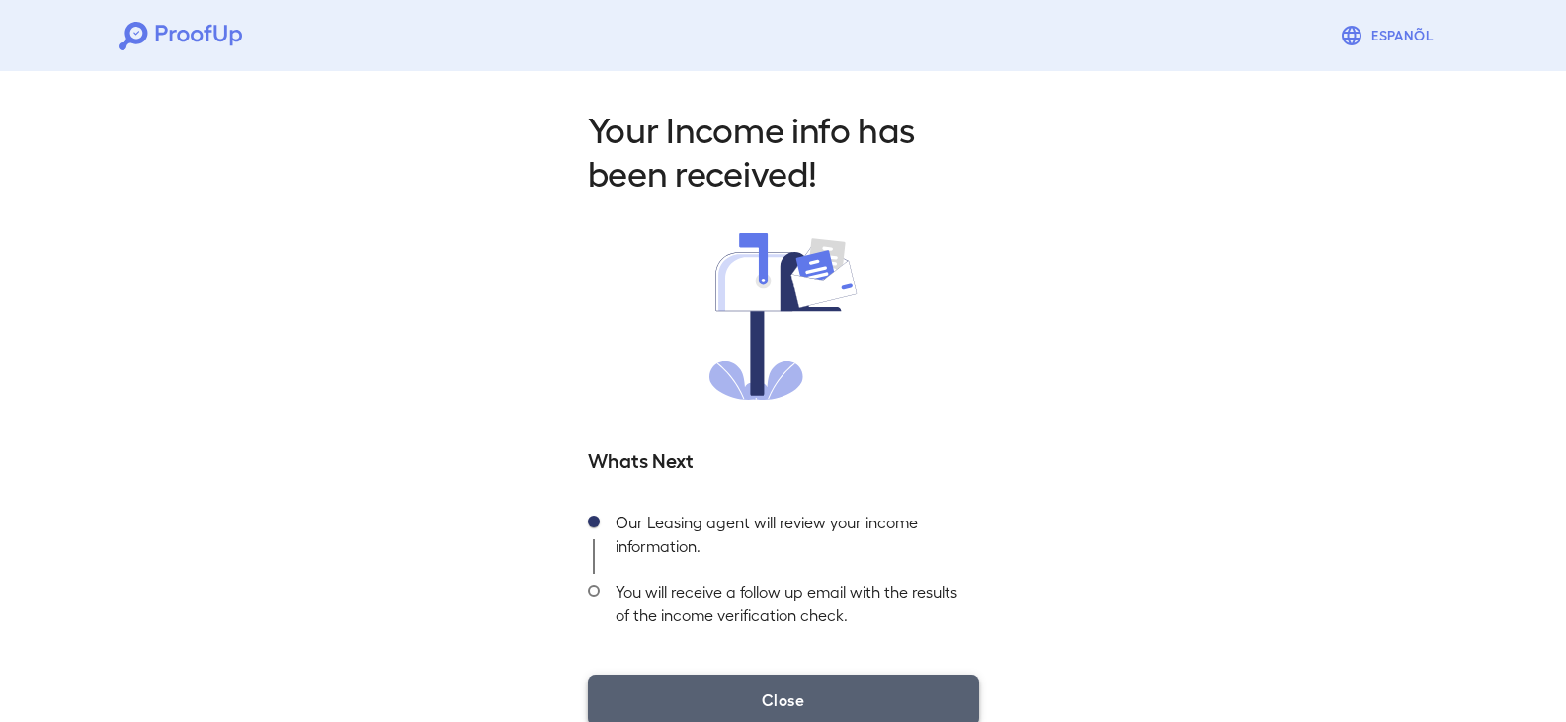
click at [768, 697] on button "Close" at bounding box center [783, 700] width 391 height 51
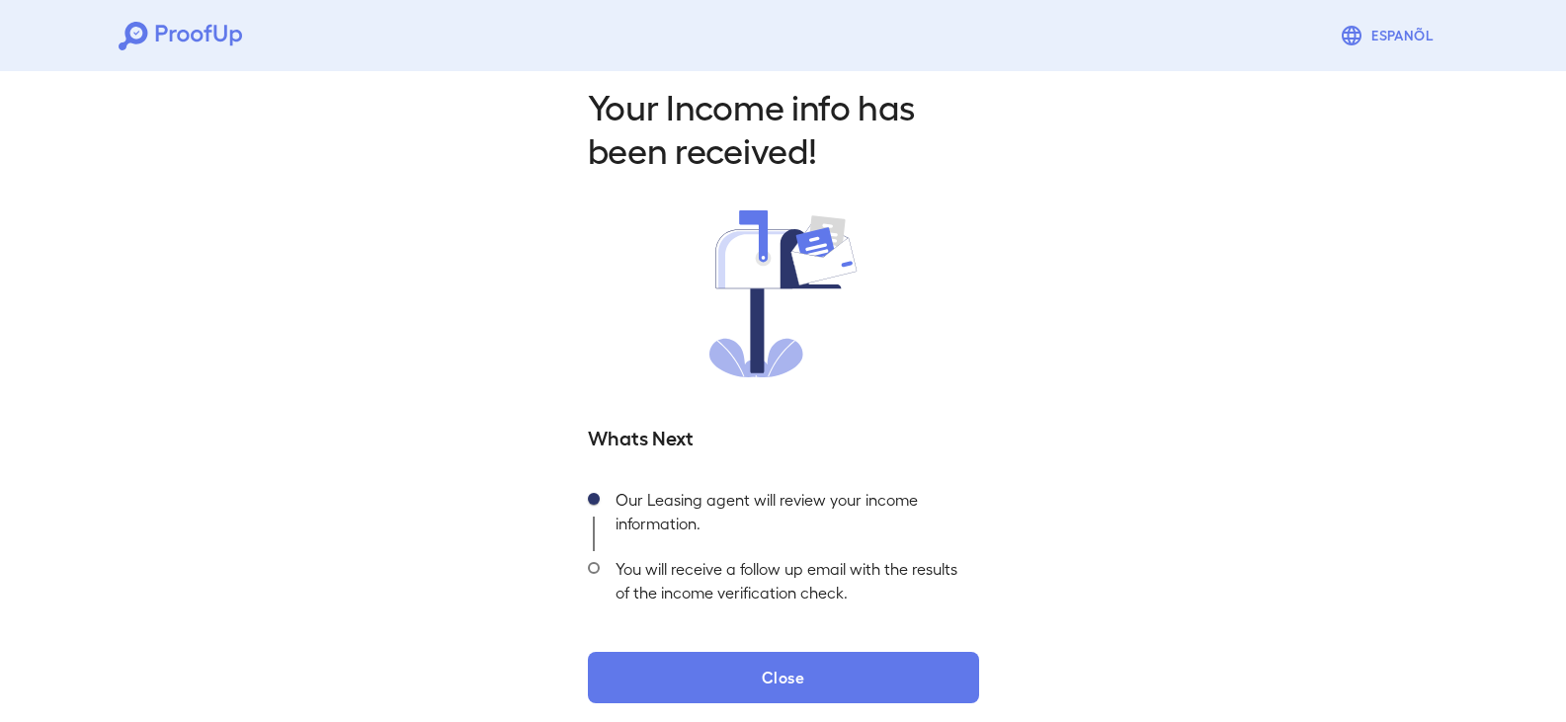
scroll to position [36, 0]
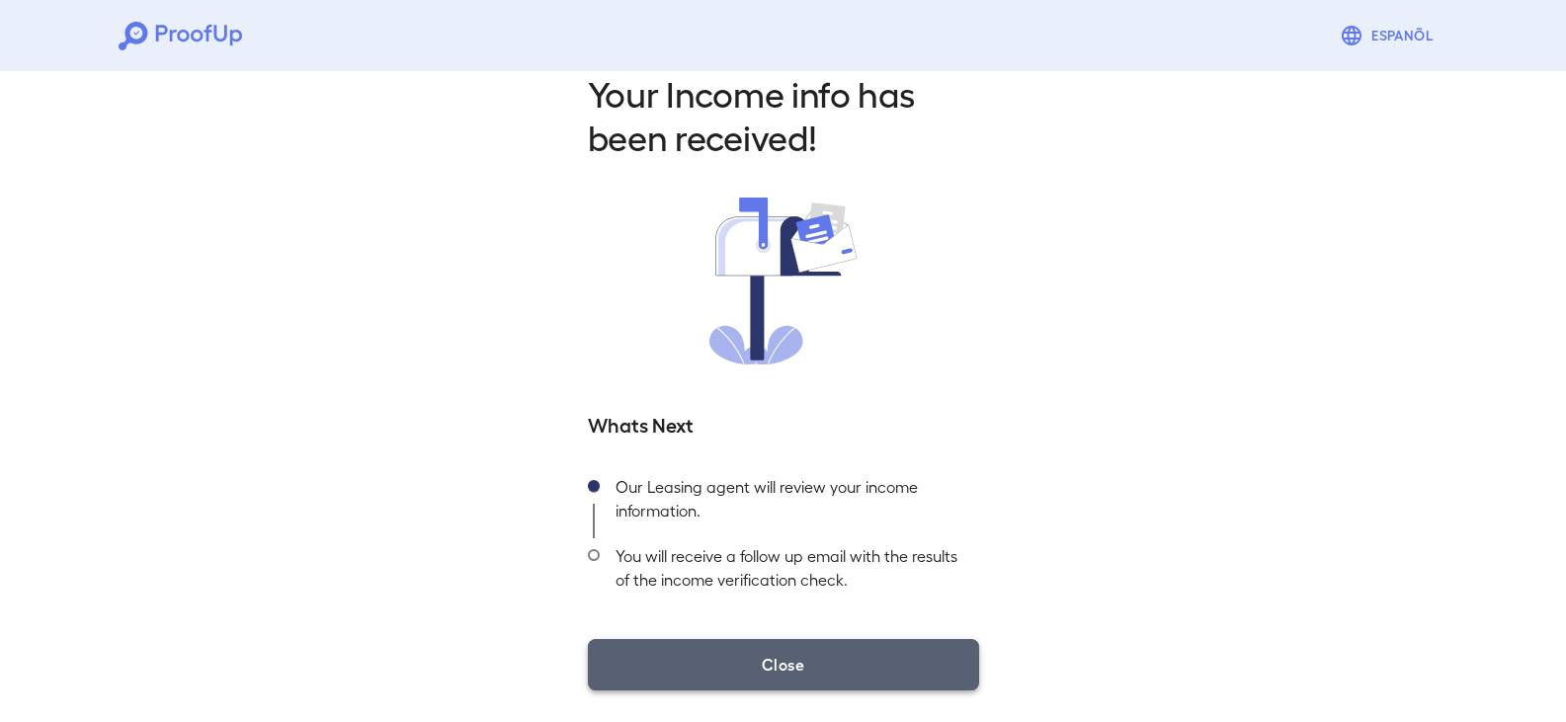
click at [846, 659] on button "Close" at bounding box center [783, 664] width 391 height 51
